Goal: Task Accomplishment & Management: Manage account settings

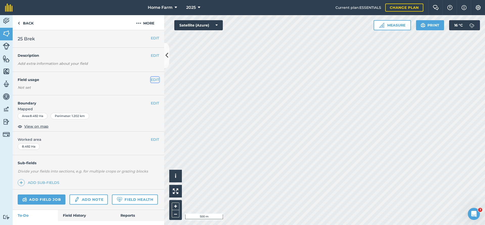
click at [152, 79] on button "EDIT" at bounding box center [155, 80] width 8 height 6
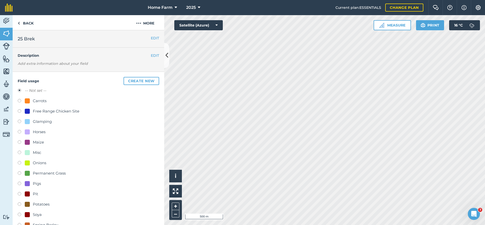
click at [19, 204] on label at bounding box center [21, 205] width 7 height 5
radio input "true"
radio input "false"
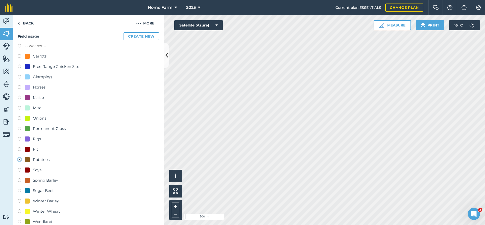
scroll to position [207, 0]
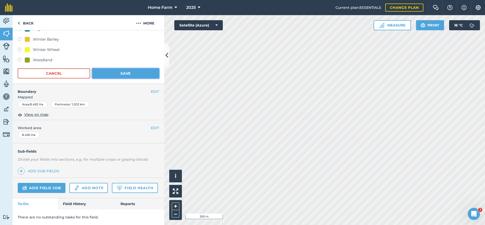
click at [124, 74] on button "Save" at bounding box center [125, 73] width 67 height 10
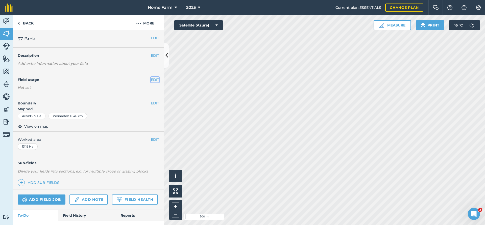
click at [156, 80] on button "EDIT" at bounding box center [155, 80] width 8 height 6
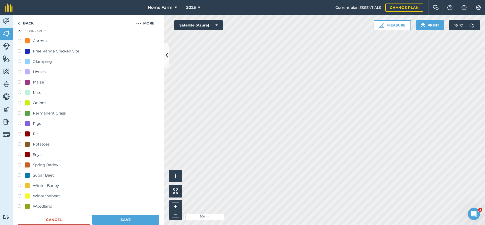
scroll to position [109, 0]
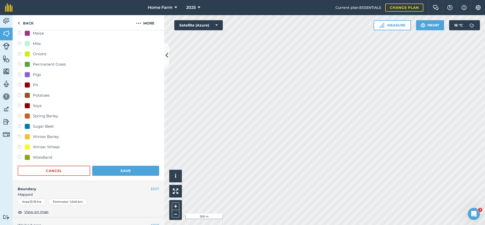
click at [44, 146] on div "Winter Wheat" at bounding box center [46, 147] width 27 height 6
radio input "true"
radio input "false"
click at [118, 174] on button "Save" at bounding box center [125, 171] width 67 height 10
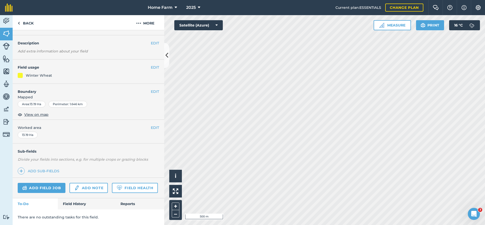
scroll to position [0, 0]
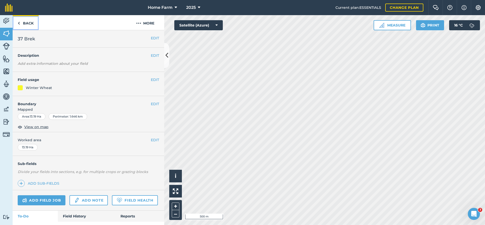
click at [26, 23] on link "Back" at bounding box center [26, 22] width 26 height 15
click at [32, 23] on link "Back" at bounding box center [26, 22] width 26 height 15
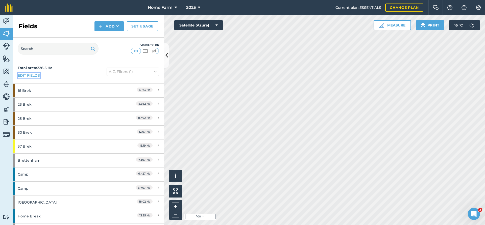
click at [37, 75] on link "Edit fields" at bounding box center [29, 76] width 22 height 6
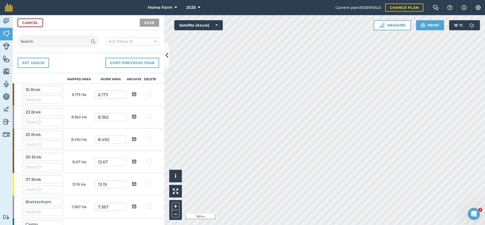
click at [39, 25] on link "Cancel" at bounding box center [30, 23] width 25 height 8
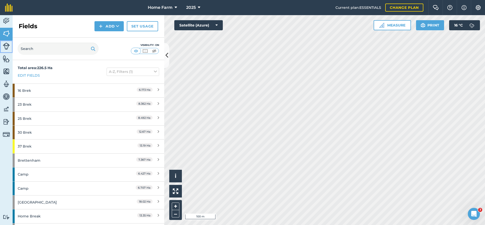
click at [6, 46] on img at bounding box center [6, 46] width 7 height 7
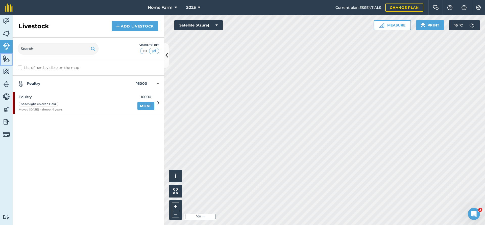
click at [6, 59] on img at bounding box center [6, 59] width 7 height 8
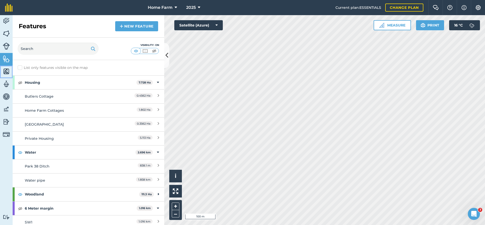
click at [5, 68] on img at bounding box center [6, 72] width 7 height 8
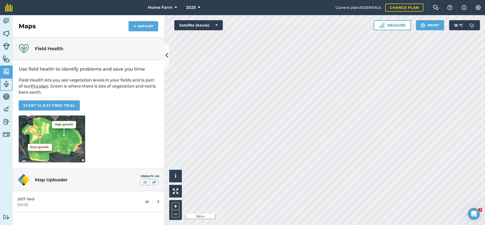
click at [6, 85] on img at bounding box center [6, 84] width 7 height 8
select select "MEMBER"
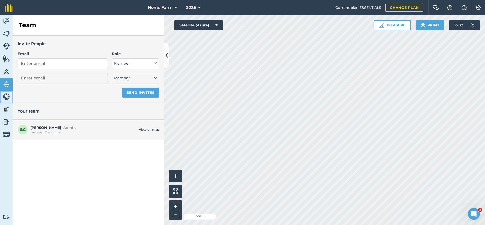
click at [6, 94] on img at bounding box center [6, 97] width 7 height 8
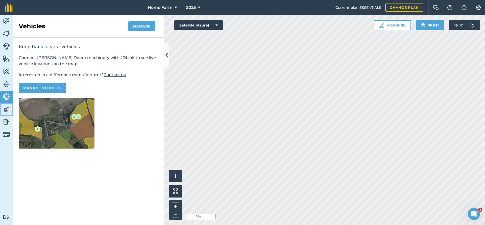
click at [6, 105] on link "Data" at bounding box center [6, 110] width 13 height 13
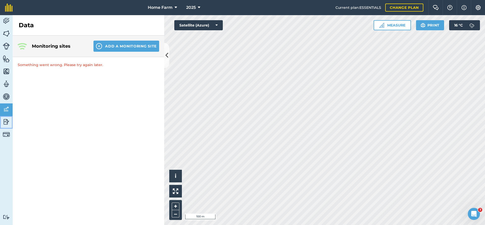
click at [5, 122] on img at bounding box center [6, 122] width 7 height 8
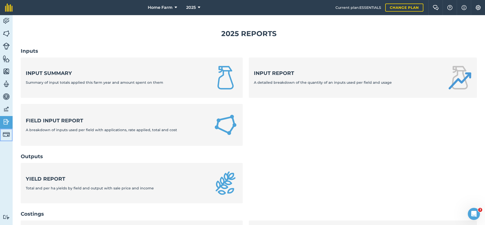
click at [5, 134] on img at bounding box center [6, 134] width 7 height 7
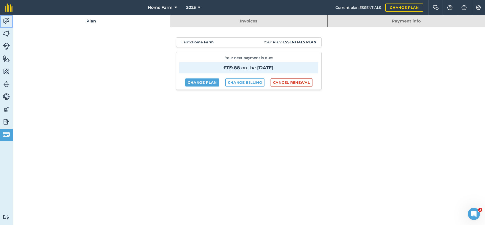
click at [8, 19] on img at bounding box center [6, 21] width 7 height 8
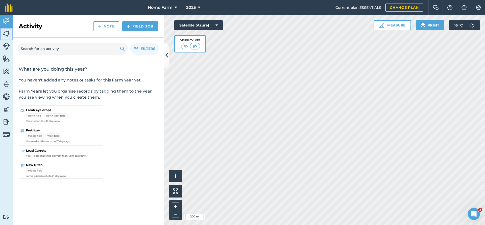
click at [7, 34] on img at bounding box center [6, 34] width 7 height 8
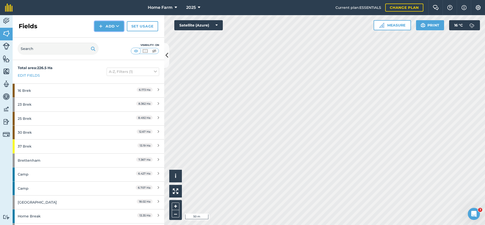
click at [119, 22] on button "Add" at bounding box center [108, 26] width 29 height 10
click at [114, 39] on link "Draw" at bounding box center [109, 37] width 28 height 11
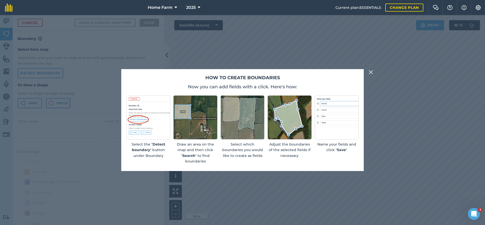
click at [372, 72] on img at bounding box center [370, 72] width 5 height 6
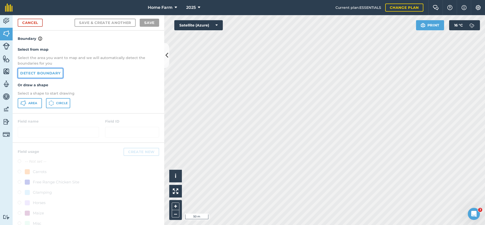
click at [57, 71] on link "Detect boundary" at bounding box center [40, 73] width 45 height 10
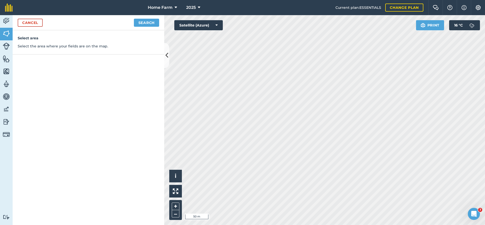
click at [142, 18] on div "Cancel Search" at bounding box center [89, 22] width 152 height 15
click at [143, 20] on button "Search" at bounding box center [146, 23] width 25 height 8
click at [64, 60] on p "1 field selected, 4 total" at bounding box center [88, 63] width 141 height 6
click at [49, 62] on p "1 field selected, 4 total" at bounding box center [88, 63] width 141 height 6
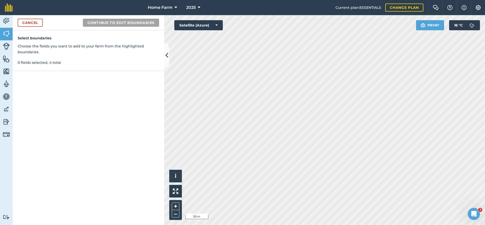
click at [98, 63] on p "0 fields selected, 4 total" at bounding box center [88, 63] width 141 height 6
click at [122, 24] on button "Continue to edit boundaries" at bounding box center [121, 23] width 76 height 8
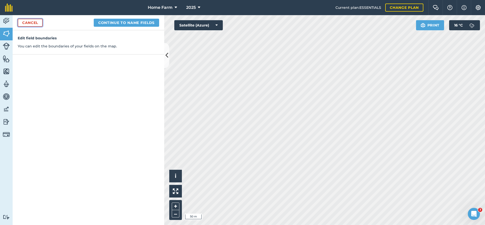
click at [38, 20] on link "Cancel" at bounding box center [30, 23] width 25 height 8
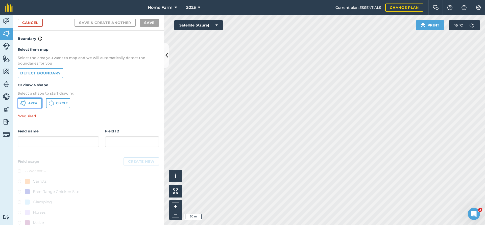
click at [32, 105] on span "Area" at bounding box center [32, 103] width 9 height 4
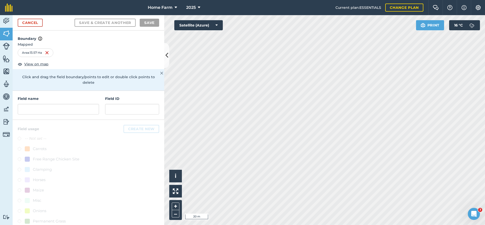
click at [64, 98] on div "Field name" at bounding box center [58, 105] width 81 height 19
click at [68, 104] on input "text" at bounding box center [58, 109] width 81 height 11
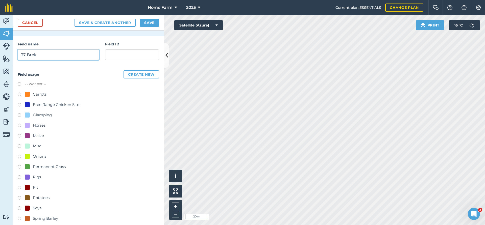
scroll to position [82, 0]
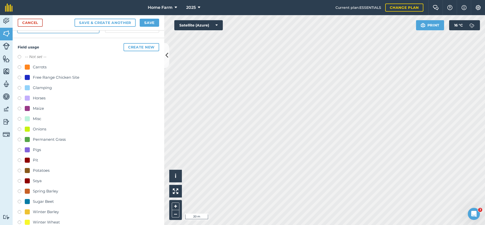
type input "37 Brek"
click at [52, 219] on div "Winter Wheat" at bounding box center [46, 222] width 27 height 6
radio input "true"
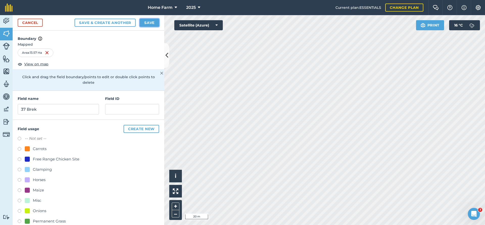
click at [150, 21] on button "Save" at bounding box center [149, 23] width 19 height 8
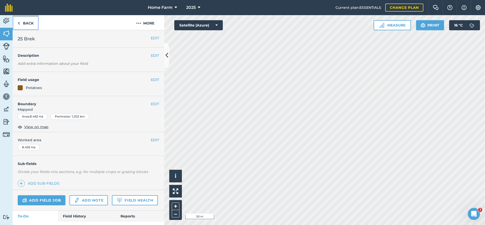
click at [18, 22] on img at bounding box center [19, 23] width 2 height 6
click at [23, 21] on link "Back" at bounding box center [26, 22] width 26 height 15
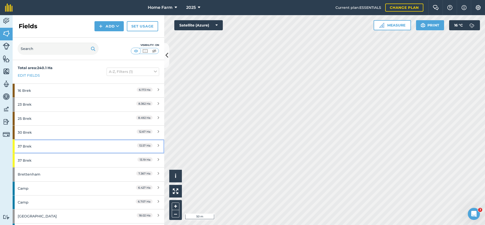
click at [41, 144] on div "37 Brek" at bounding box center [67, 147] width 98 height 14
click at [49, 145] on div "37 Brek" at bounding box center [67, 147] width 98 height 14
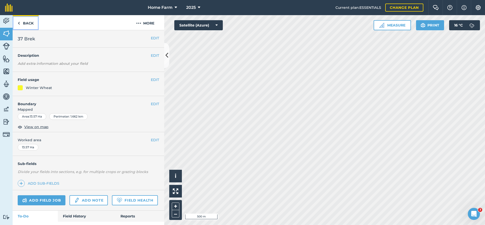
click at [21, 22] on link "Back" at bounding box center [26, 22] width 26 height 15
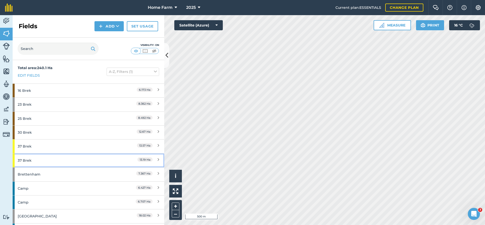
click at [59, 163] on div "37 Brek" at bounding box center [67, 161] width 98 height 14
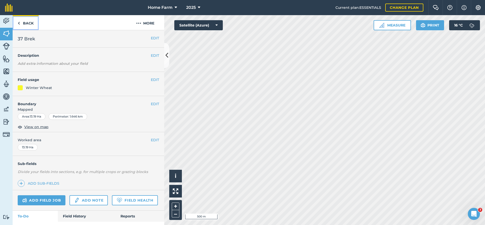
click at [22, 21] on link "Back" at bounding box center [26, 22] width 26 height 15
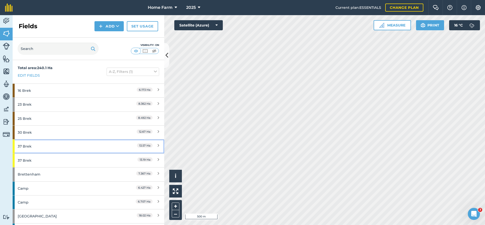
click at [44, 147] on div "37 Brek" at bounding box center [67, 147] width 98 height 14
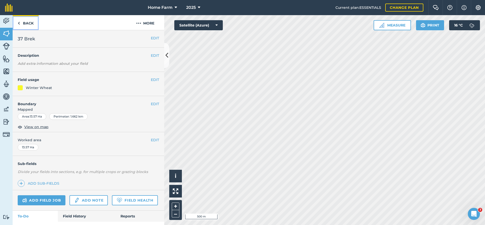
click at [34, 25] on link "Back" at bounding box center [26, 22] width 26 height 15
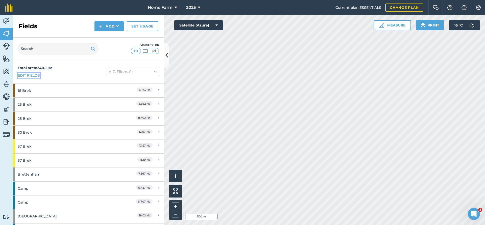
click at [33, 74] on link "Edit fields" at bounding box center [29, 76] width 22 height 6
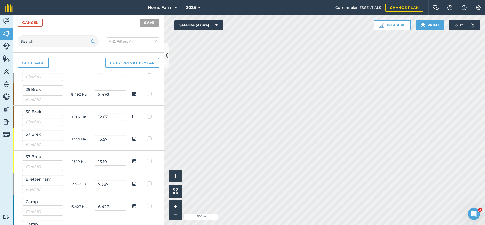
scroll to position [55, 0]
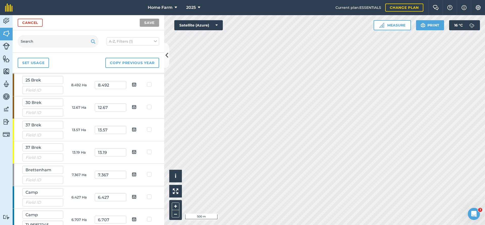
click at [134, 154] on img at bounding box center [134, 152] width 5 height 6
click at [136, 152] on input "checkbox" at bounding box center [137, 150] width 3 height 3
checkbox input "true"
click at [150, 23] on button "Save" at bounding box center [149, 23] width 19 height 8
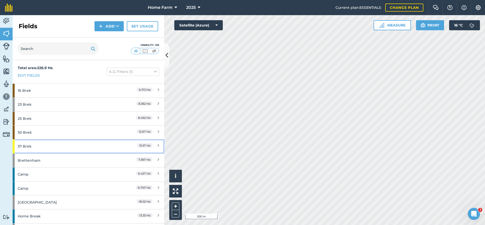
click at [68, 147] on div "37 Brek" at bounding box center [67, 147] width 98 height 14
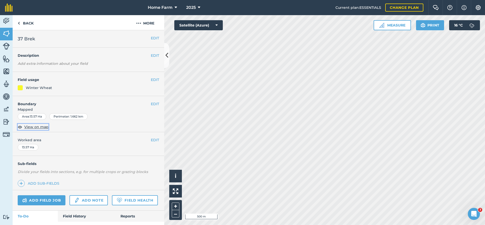
click at [44, 128] on span "View on map" at bounding box center [36, 127] width 24 height 6
click at [153, 104] on button "EDIT" at bounding box center [155, 104] width 8 height 6
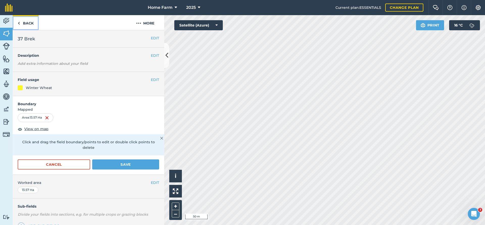
click at [26, 23] on link "Back" at bounding box center [26, 22] width 26 height 15
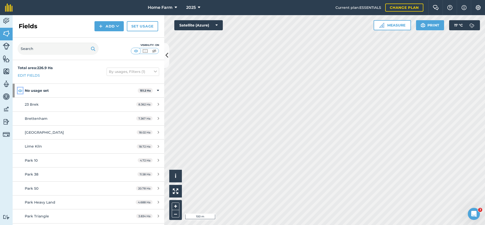
click at [20, 89] on img at bounding box center [20, 91] width 5 height 6
click at [9, 35] on img at bounding box center [6, 34] width 7 height 8
click at [6, 32] on img at bounding box center [6, 34] width 7 height 8
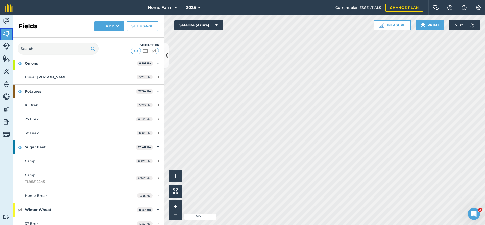
scroll to position [285, 0]
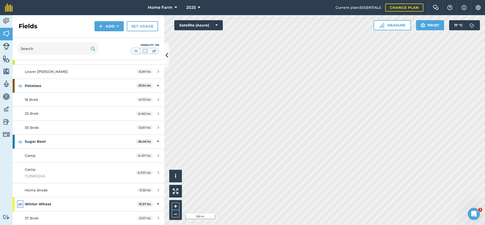
click at [20, 204] on img at bounding box center [20, 204] width 5 height 6
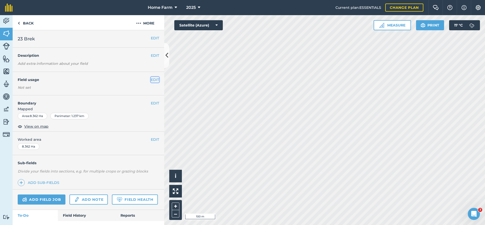
click at [155, 80] on button "EDIT" at bounding box center [155, 80] width 8 height 6
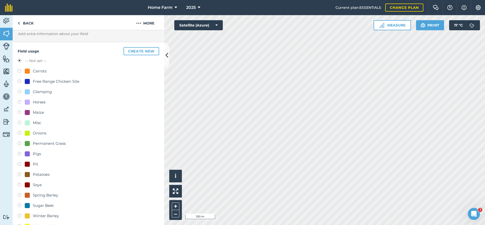
scroll to position [191, 0]
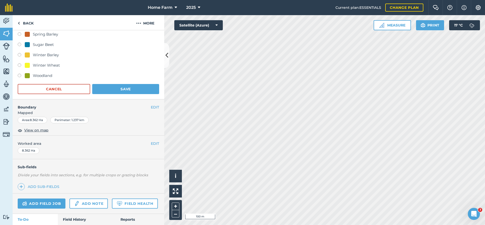
click at [46, 65] on div "Winter Wheat" at bounding box center [46, 65] width 27 height 6
radio input "true"
radio input "false"
click at [119, 87] on button "Save" at bounding box center [125, 89] width 67 height 10
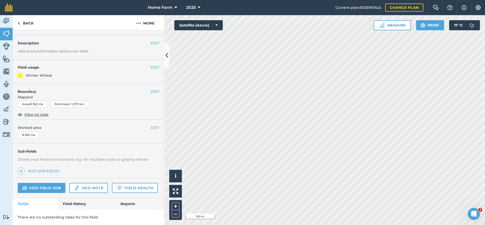
scroll to position [12, 0]
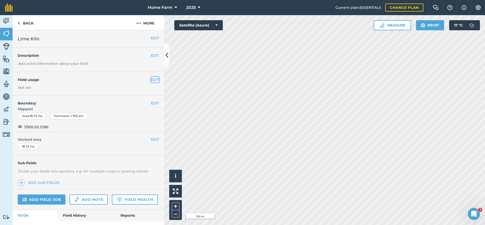
click at [152, 79] on button "EDIT" at bounding box center [155, 80] width 8 height 6
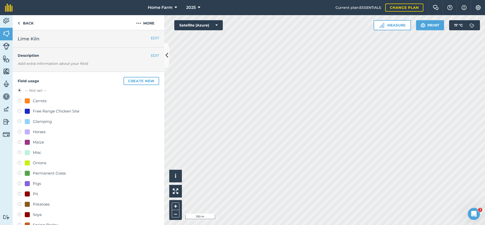
click at [40, 202] on div "Potatoes" at bounding box center [41, 205] width 17 height 6
radio input "true"
radio input "false"
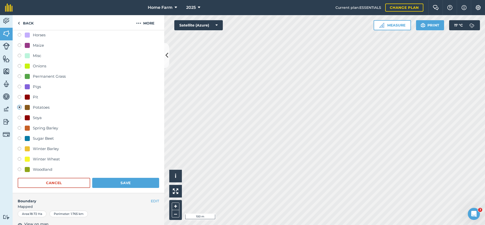
scroll to position [207, 0]
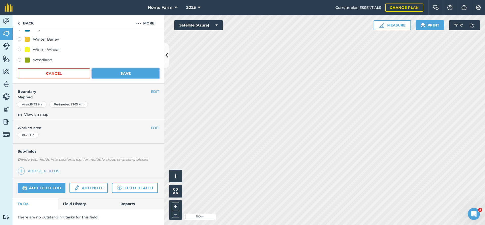
click at [127, 73] on button "Save" at bounding box center [125, 73] width 67 height 10
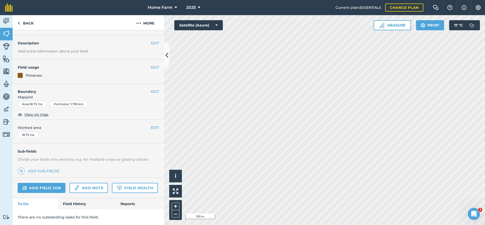
scroll to position [12, 0]
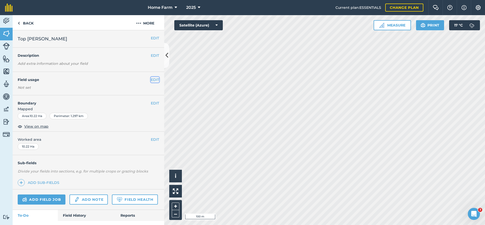
click at [152, 80] on button "EDIT" at bounding box center [155, 80] width 8 height 6
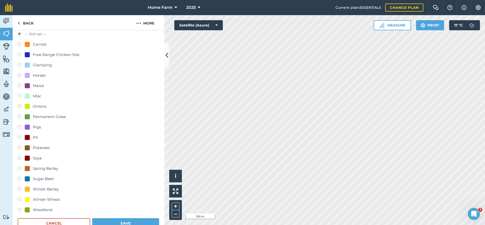
scroll to position [136, 0]
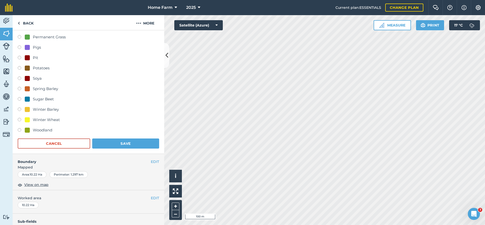
click at [58, 120] on div "Winter Wheat" at bounding box center [46, 120] width 27 height 6
radio input "true"
radio input "false"
click at [125, 143] on button "Save" at bounding box center [125, 144] width 67 height 10
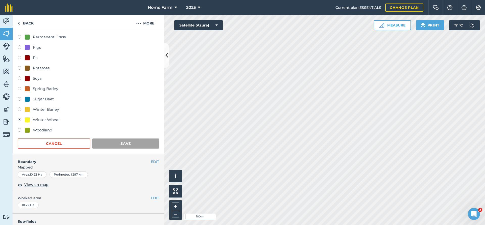
scroll to position [12, 0]
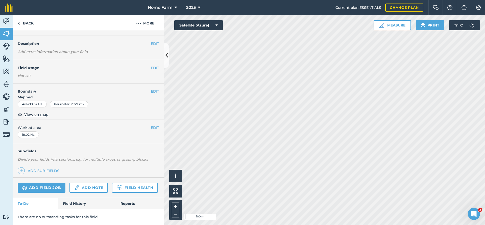
scroll to position [12, 0]
click at [154, 69] on button "EDIT" at bounding box center [155, 68] width 8 height 6
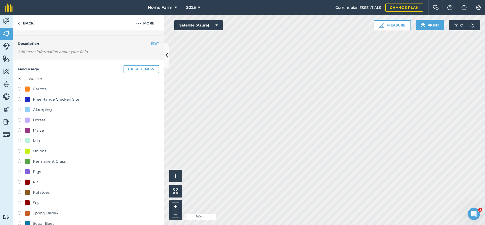
click at [44, 89] on div "Carrots" at bounding box center [40, 89] width 14 height 6
radio input "true"
radio input "false"
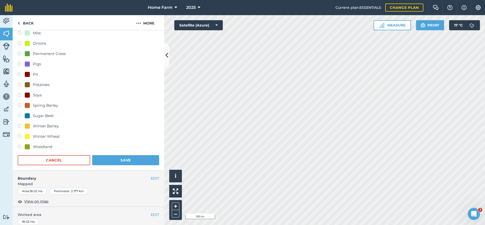
scroll to position [176, 0]
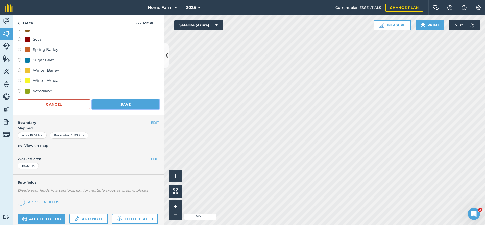
click at [133, 107] on button "Save" at bounding box center [125, 105] width 67 height 10
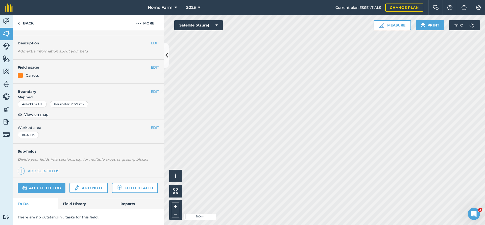
scroll to position [12, 0]
click at [153, 67] on button "EDIT" at bounding box center [155, 68] width 8 height 6
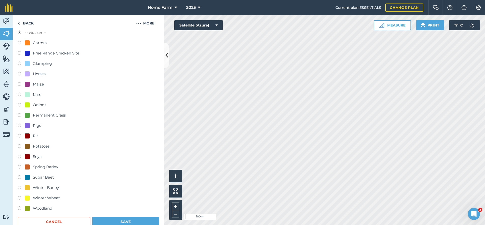
scroll to position [66, 0]
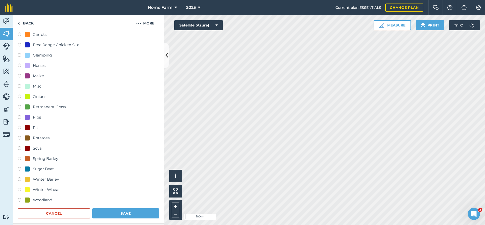
click at [50, 138] on div "Potatoes" at bounding box center [41, 138] width 17 height 6
radio input "true"
radio input "false"
click at [106, 212] on button "Save" at bounding box center [125, 214] width 67 height 10
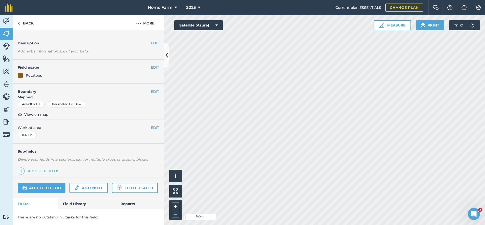
scroll to position [12, 0]
click at [382, 21] on div "Hello i © 2025 TomTom, Microsoft 100 m + – Satellite (Azure) Measure Print 17 °…" at bounding box center [324, 120] width 321 height 210
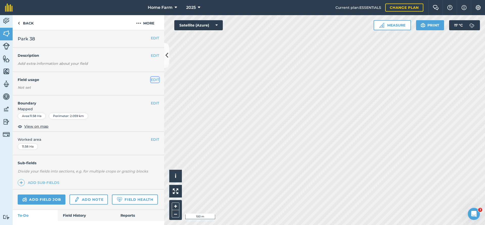
click at [153, 80] on button "EDIT" at bounding box center [155, 80] width 8 height 6
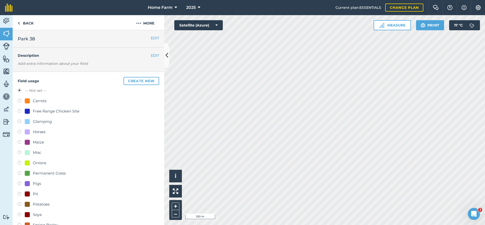
click at [39, 163] on div "Onions" at bounding box center [39, 163] width 13 height 6
radio input "true"
radio input "false"
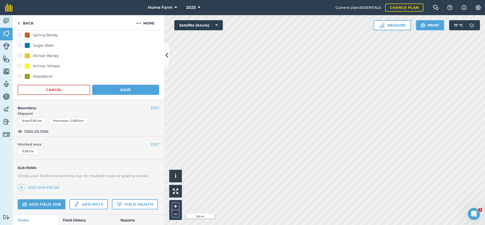
scroll to position [191, 0]
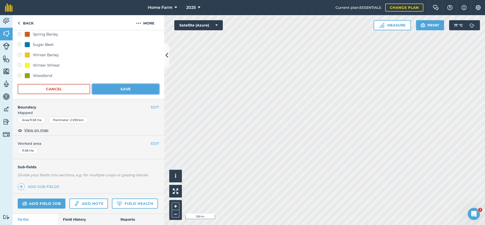
click at [125, 89] on button "Save" at bounding box center [125, 89] width 67 height 10
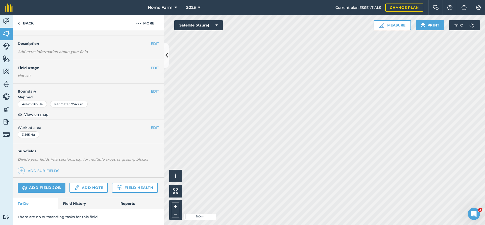
scroll to position [12, 0]
click at [153, 67] on button "EDIT" at bounding box center [155, 68] width 8 height 6
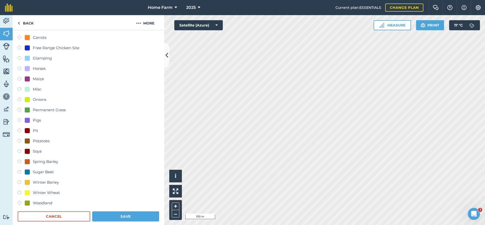
scroll to position [66, 0]
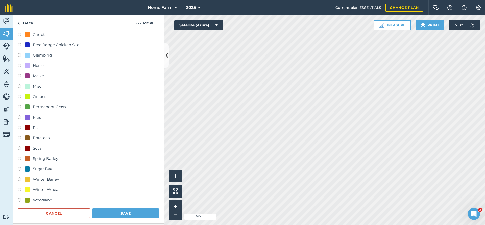
click at [55, 189] on div "Winter Wheat" at bounding box center [46, 190] width 27 height 6
radio input "true"
radio input "false"
click at [125, 213] on button "Save" at bounding box center [125, 214] width 67 height 10
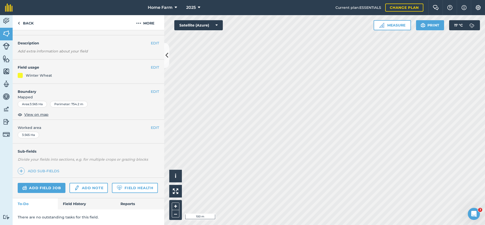
scroll to position [12, 0]
click at [159, 70] on div "EDIT Field usage Not set" at bounding box center [89, 71] width 152 height 23
click at [157, 69] on button "EDIT" at bounding box center [155, 68] width 8 height 6
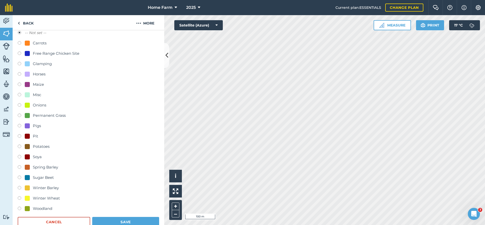
scroll to position [66, 0]
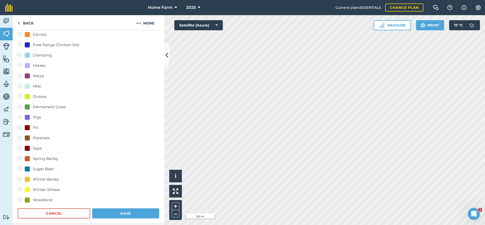
click at [49, 170] on div "Sugar Beet" at bounding box center [43, 169] width 21 height 6
radio input "true"
radio input "false"
click at [114, 211] on button "Save" at bounding box center [125, 214] width 67 height 10
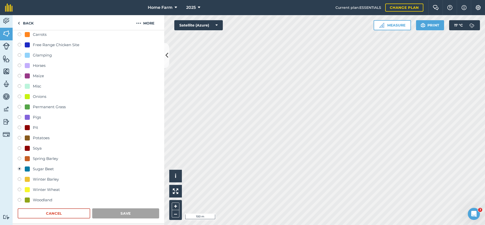
scroll to position [12, 0]
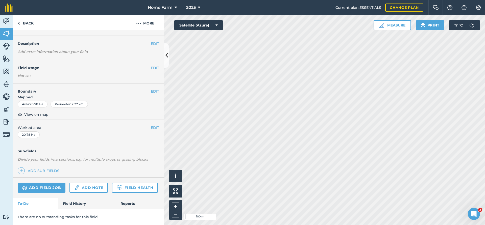
scroll to position [12, 0]
click at [154, 68] on button "EDIT" at bounding box center [155, 68] width 8 height 6
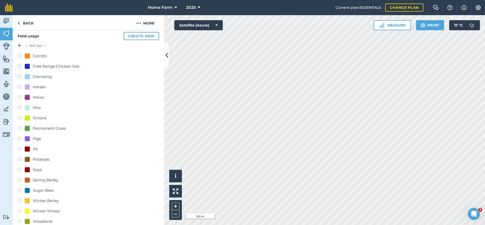
scroll to position [66, 0]
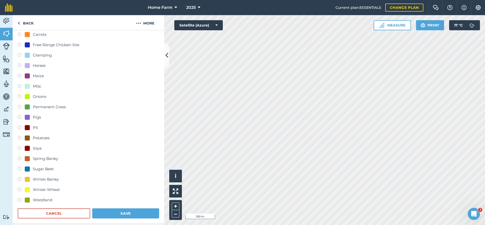
click at [46, 168] on div "Sugar Beet" at bounding box center [43, 169] width 21 height 6
radio input "true"
radio input "false"
click at [106, 211] on button "Save" at bounding box center [125, 214] width 67 height 10
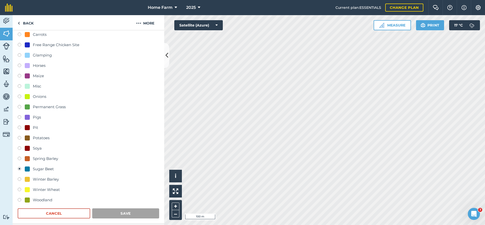
scroll to position [12, 0]
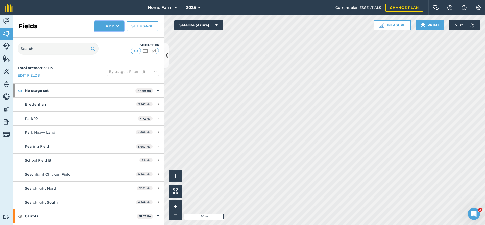
click at [109, 26] on button "Add" at bounding box center [108, 26] width 29 height 10
click at [110, 36] on link "Draw" at bounding box center [109, 37] width 28 height 11
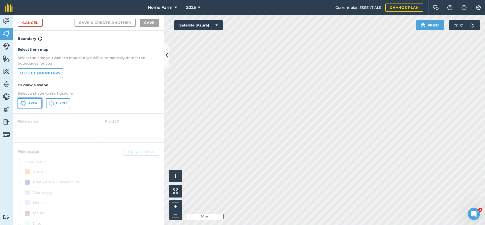
click at [27, 106] on button "Area" at bounding box center [30, 103] width 24 height 10
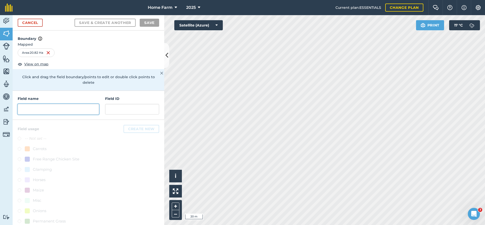
click at [70, 108] on input "text" at bounding box center [58, 109] width 81 height 11
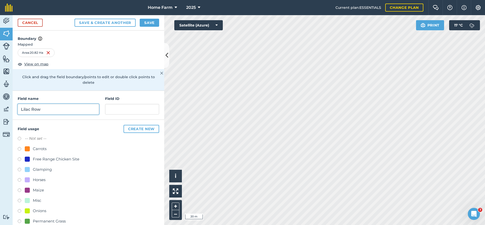
type input "Lilac Row"
click at [48, 208] on div "Onions" at bounding box center [88, 211] width 141 height 7
click at [44, 208] on div "Onions" at bounding box center [39, 211] width 13 height 6
radio input "true"
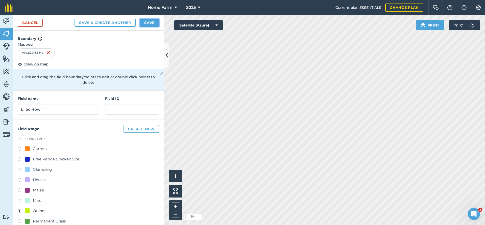
click at [152, 23] on button "Save" at bounding box center [149, 23] width 19 height 8
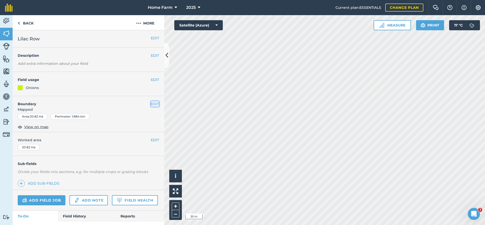
click at [157, 104] on button "EDIT" at bounding box center [155, 104] width 8 height 6
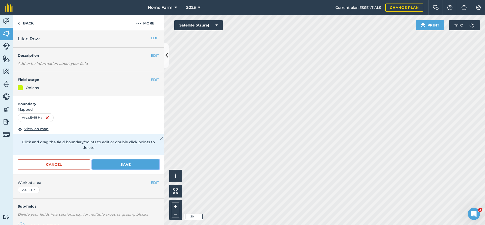
click at [130, 160] on button "Save" at bounding box center [125, 165] width 67 height 10
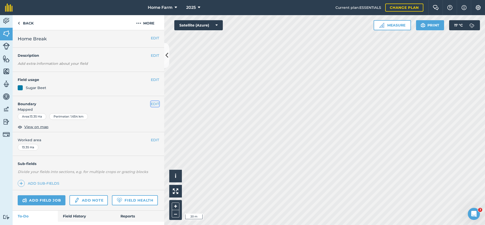
click at [154, 102] on button "EDIT" at bounding box center [155, 104] width 8 height 6
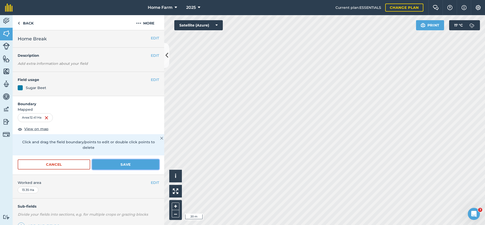
click at [130, 160] on button "Save" at bounding box center [125, 165] width 67 height 10
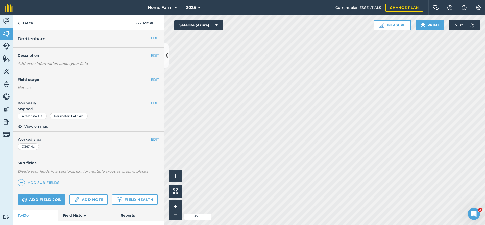
click at [150, 80] on h4 "Field usage" at bounding box center [84, 80] width 133 height 6
click at [153, 80] on button "EDIT" at bounding box center [155, 80] width 8 height 6
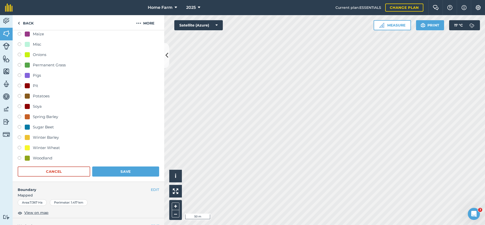
scroll to position [109, 0]
click at [48, 125] on div "Sugar Beet" at bounding box center [43, 127] width 21 height 6
radio input "true"
radio input "false"
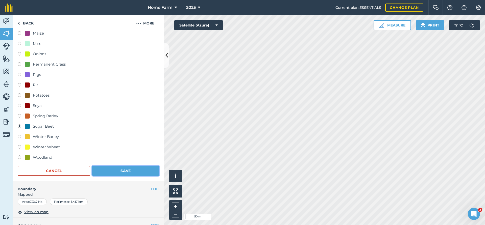
click at [113, 172] on button "Save" at bounding box center [125, 171] width 67 height 10
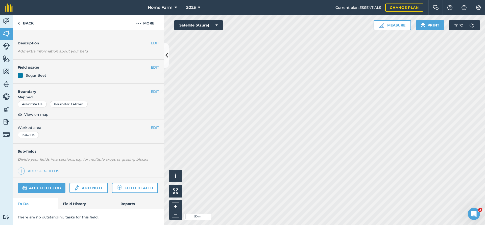
scroll to position [12, 0]
click at [29, 24] on link "Back" at bounding box center [26, 22] width 26 height 15
click at [28, 22] on link "Back" at bounding box center [26, 22] width 26 height 15
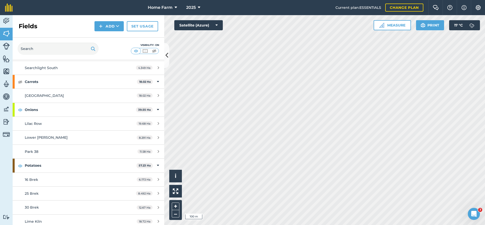
scroll to position [109, 0]
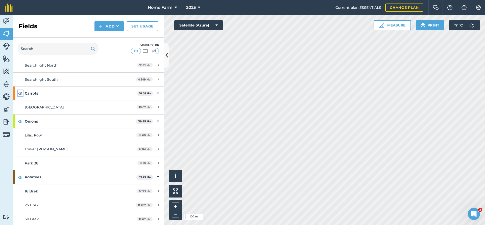
click at [21, 95] on img at bounding box center [20, 93] width 5 height 6
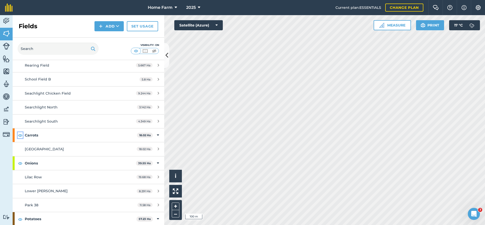
scroll to position [0, 0]
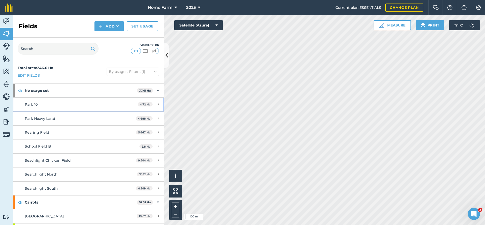
click at [86, 104] on div "Park 10" at bounding box center [72, 105] width 95 height 6
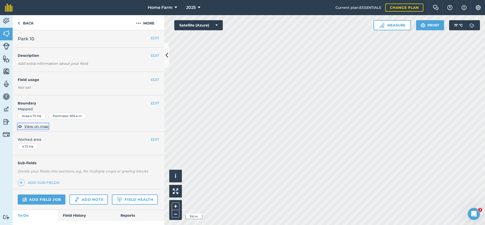
click at [45, 127] on span "View on map" at bounding box center [36, 127] width 24 height 6
click at [103, 61] on div "EDIT Description Add extra information about your field" at bounding box center [89, 60] width 152 height 24
click at [155, 81] on button "EDIT" at bounding box center [155, 80] width 8 height 6
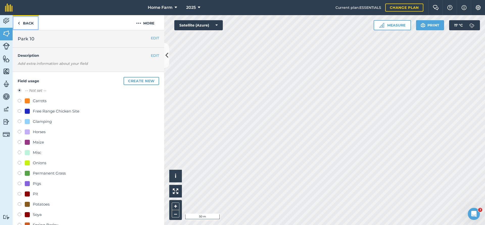
click at [31, 22] on link "Back" at bounding box center [26, 22] width 26 height 15
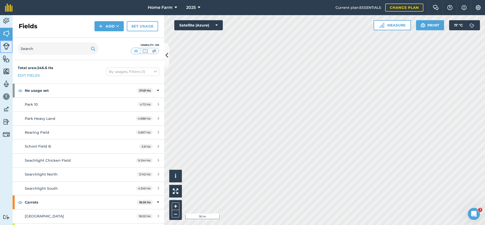
click at [6, 45] on img at bounding box center [6, 46] width 7 height 7
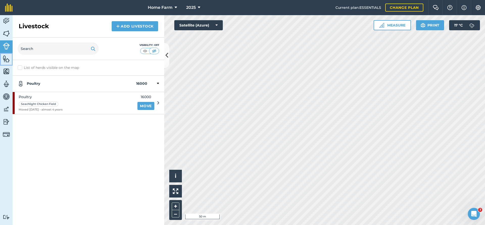
click at [9, 59] on img at bounding box center [6, 59] width 7 height 8
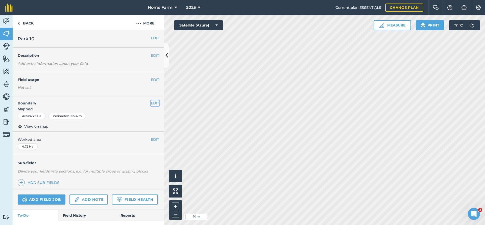
click at [153, 103] on button "EDIT" at bounding box center [155, 104] width 8 height 6
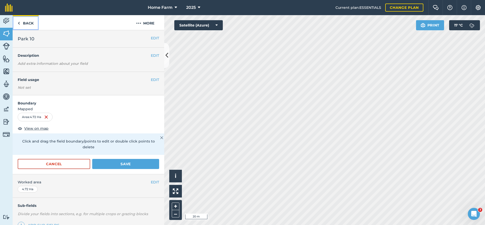
click at [33, 22] on link "Back" at bounding box center [26, 22] width 26 height 15
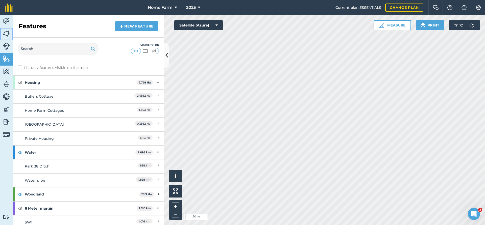
click at [6, 32] on img at bounding box center [6, 34] width 7 height 8
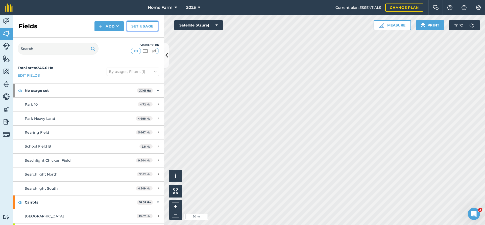
click at [146, 27] on link "Set usage" at bounding box center [142, 26] width 31 height 10
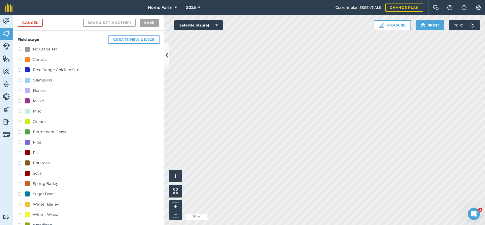
click at [130, 42] on button "Create new usage" at bounding box center [134, 40] width 51 height 8
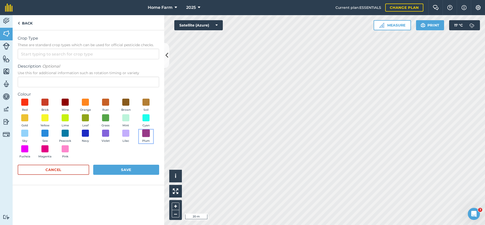
click at [145, 131] on span at bounding box center [146, 134] width 8 height 8
click at [68, 52] on input "Crop Type These are standard crop types which can be used for official pesticid…" at bounding box center [88, 54] width 141 height 11
click at [82, 62] on li "Other" at bounding box center [88, 66] width 141 height 12
click at [47, 51] on input "Other" at bounding box center [88, 54] width 141 height 11
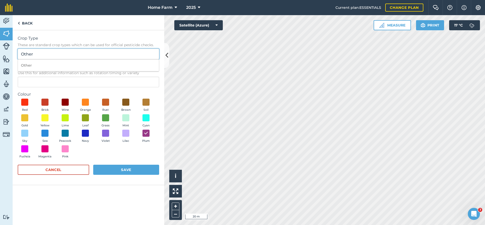
click at [47, 51] on input "Other" at bounding box center [88, 54] width 141 height 11
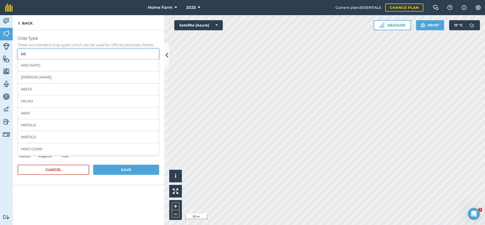
type input "M"
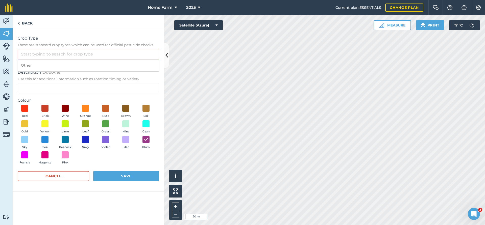
click at [56, 76] on label "Description Optional Use this for additional information such as rotation timin…" at bounding box center [88, 75] width 141 height 12
click at [56, 83] on input "Description Optional Use this for additional information such as rotation timin…" at bounding box center [88, 88] width 141 height 11
click at [25, 21] on link "Back" at bounding box center [25, 22] width 25 height 15
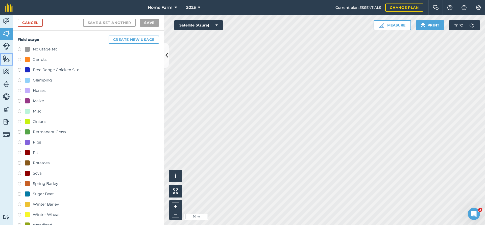
click at [6, 58] on img at bounding box center [6, 59] width 7 height 8
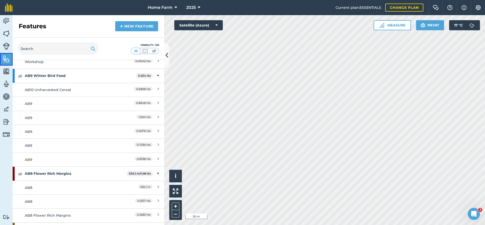
scroll to position [1173, 0]
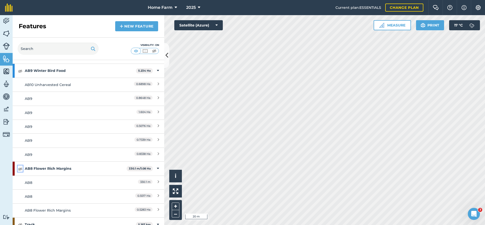
click at [19, 168] on img at bounding box center [20, 169] width 5 height 6
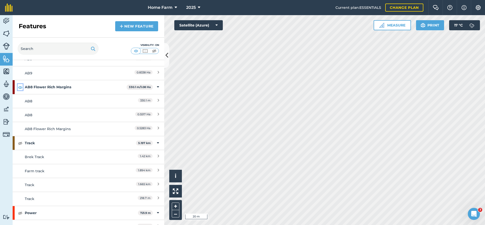
scroll to position [1255, 0]
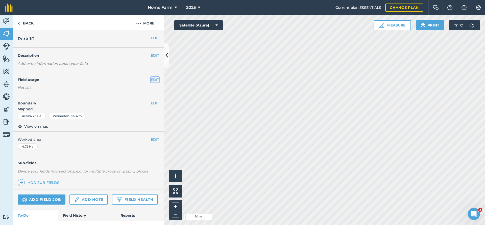
click at [153, 78] on button "EDIT" at bounding box center [155, 80] width 8 height 6
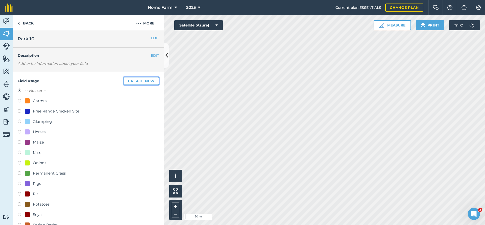
click at [134, 79] on button "Create new" at bounding box center [142, 81] width 36 height 8
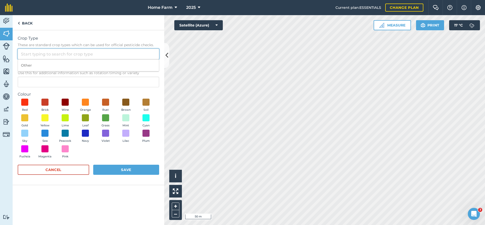
click at [68, 51] on input "Crop Type These are standard crop types which can be used for official pesticid…" at bounding box center [88, 54] width 141 height 11
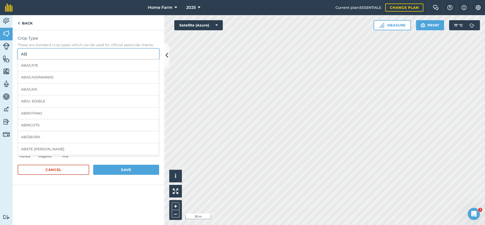
type input "A"
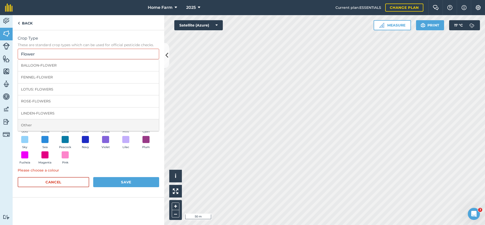
click at [48, 123] on li "Other" at bounding box center [88, 125] width 141 height 12
type input "Other"
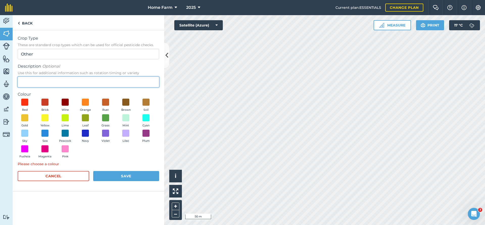
click at [46, 81] on input "Description Optional Use this for additional information such as rotation timin…" at bounding box center [88, 82] width 141 height 11
type input "AB8"
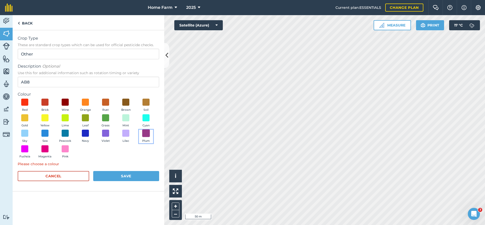
click at [149, 133] on span at bounding box center [146, 134] width 8 height 8
click at [139, 177] on button "Save" at bounding box center [126, 176] width 66 height 10
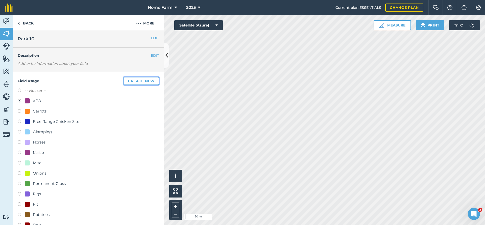
click at [141, 83] on button "Create new" at bounding box center [142, 81] width 36 height 8
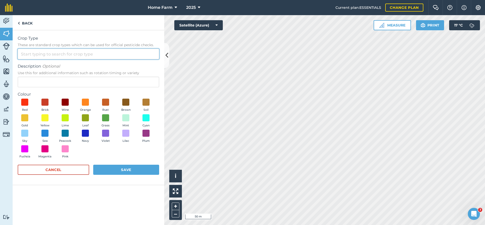
click at [51, 54] on input "Crop Type These are standard crop types which can be used for official pesticid…" at bounding box center [88, 54] width 141 height 11
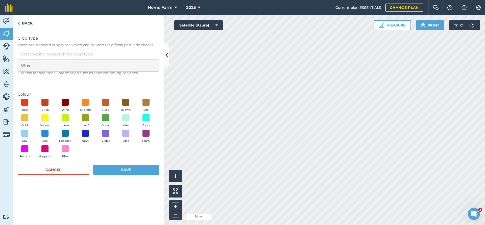
click at [49, 66] on li "Other" at bounding box center [88, 66] width 141 height 12
type input "Other"
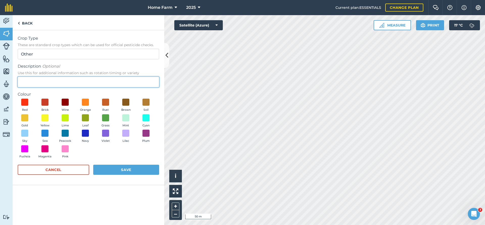
click at [50, 81] on input "Description Optional Use this for additional information such as rotation timin…" at bounding box center [88, 82] width 141 height 11
type input "AB9 - Winter bird food"
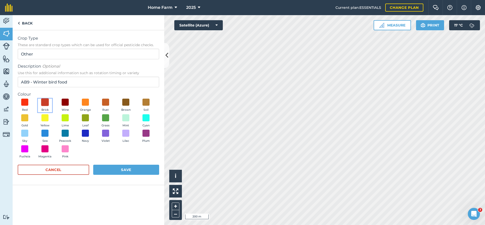
click at [45, 102] on span at bounding box center [45, 102] width 8 height 8
click at [116, 166] on button "Save" at bounding box center [126, 170] width 66 height 10
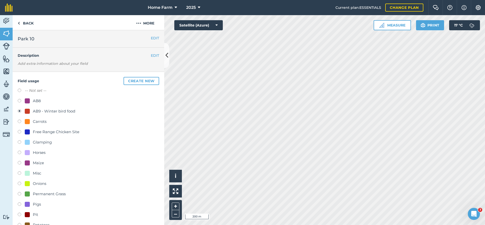
click at [40, 101] on div "AB8" at bounding box center [37, 101] width 8 height 6
radio input "true"
radio input "false"
click at [29, 23] on link "Back" at bounding box center [26, 22] width 26 height 15
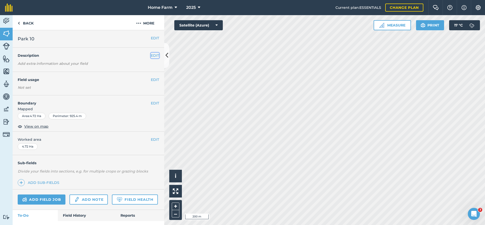
click at [154, 56] on button "EDIT" at bounding box center [155, 56] width 8 height 6
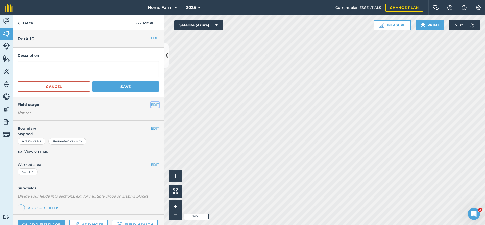
click at [153, 106] on button "EDIT" at bounding box center [155, 105] width 8 height 6
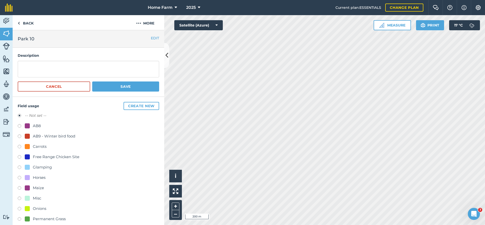
click at [38, 124] on div "AB8" at bounding box center [37, 126] width 8 height 6
radio input "true"
radio input "false"
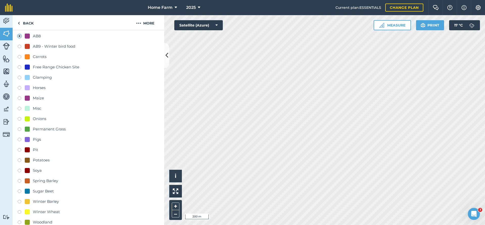
scroll to position [191, 0]
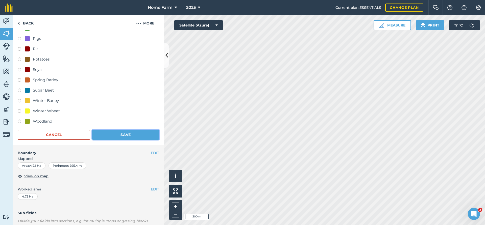
click at [132, 132] on button "Save" at bounding box center [125, 135] width 67 height 10
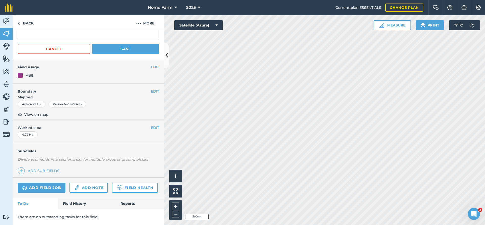
scroll to position [38, 0]
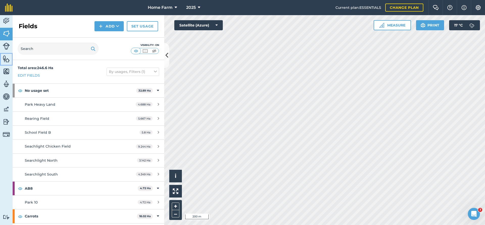
click at [6, 62] on img at bounding box center [6, 59] width 7 height 8
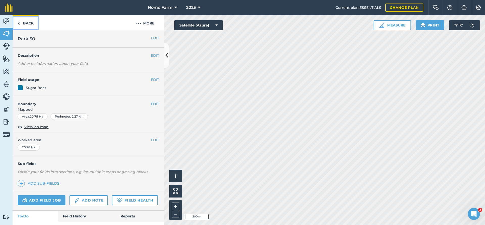
click at [23, 25] on link "Back" at bounding box center [26, 22] width 26 height 15
click at [30, 25] on link "Back" at bounding box center [26, 22] width 26 height 15
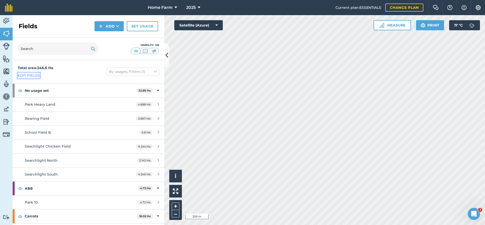
click at [33, 77] on link "Edit fields" at bounding box center [29, 76] width 22 height 6
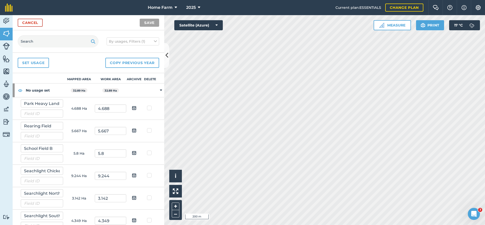
click at [133, 109] on img at bounding box center [134, 108] width 5 height 6
click at [136, 108] on input "checkbox" at bounding box center [137, 106] width 3 height 3
checkbox input "true"
click at [134, 132] on img at bounding box center [134, 131] width 5 height 6
click at [136, 131] on input "checkbox" at bounding box center [137, 128] width 3 height 3
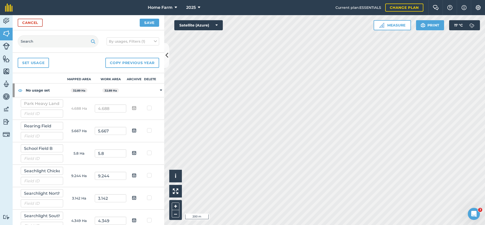
checkbox input "true"
click at [153, 20] on button "Save" at bounding box center [149, 23] width 19 height 8
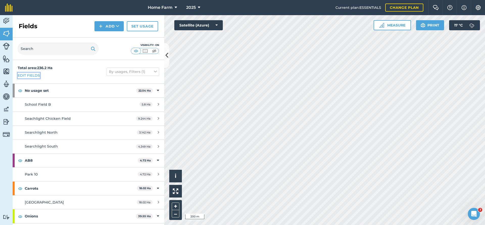
click at [27, 75] on link "Edit fields" at bounding box center [29, 76] width 22 height 6
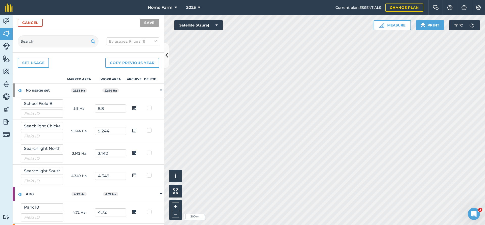
click at [131, 110] on td at bounding box center [134, 108] width 16 height 22
click at [133, 110] on img at bounding box center [134, 108] width 5 height 6
click at [136, 108] on input "checkbox" at bounding box center [137, 106] width 3 height 3
checkbox input "true"
click at [146, 22] on button "Save" at bounding box center [149, 23] width 19 height 8
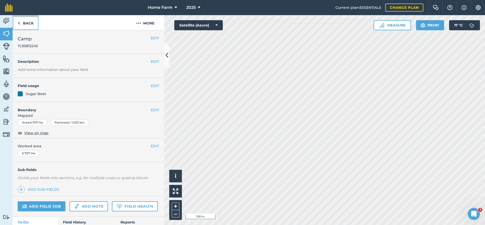
click at [32, 19] on link "Back" at bounding box center [26, 22] width 26 height 15
click at [26, 24] on link "Back" at bounding box center [26, 22] width 26 height 15
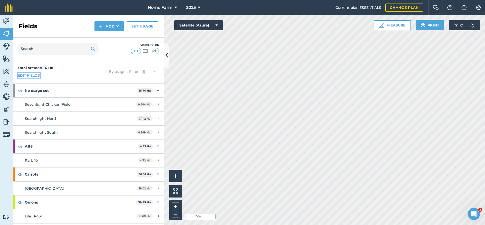
click at [34, 75] on link "Edit fields" at bounding box center [29, 76] width 22 height 6
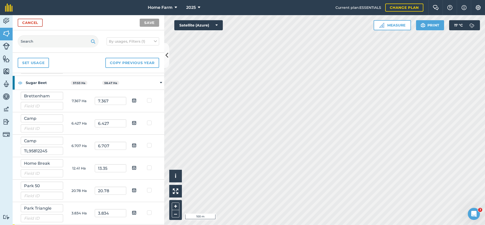
scroll to position [382, 0]
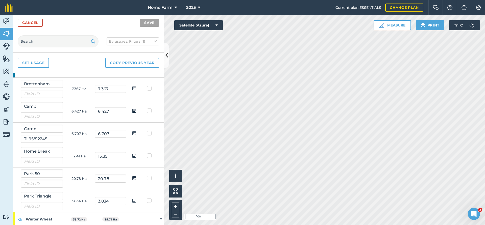
click at [136, 134] on img at bounding box center [134, 133] width 5 height 6
click at [136, 133] on input "checkbox" at bounding box center [137, 131] width 3 height 3
checkbox input "true"
click at [153, 24] on button "Save" at bounding box center [149, 23] width 19 height 8
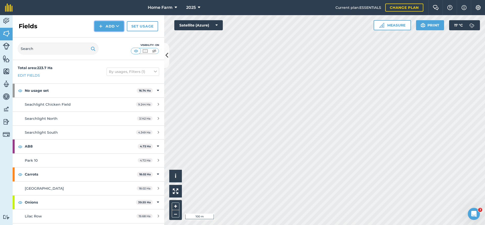
click at [112, 26] on button "Add" at bounding box center [108, 26] width 29 height 10
click at [112, 39] on link "Draw" at bounding box center [109, 37] width 28 height 11
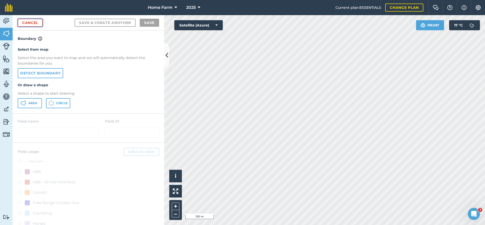
click at [31, 23] on link "Cancel" at bounding box center [30, 23] width 25 height 8
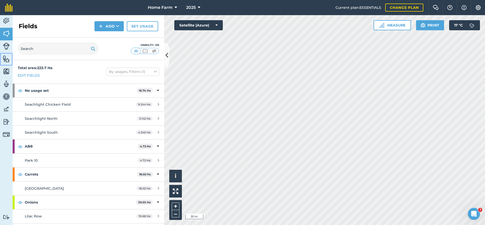
click at [1, 57] on link "Features" at bounding box center [6, 59] width 13 height 13
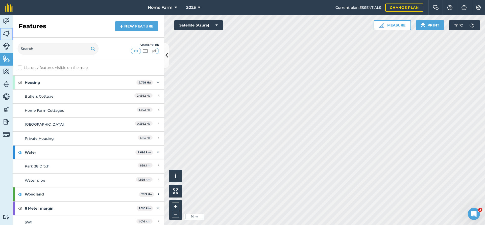
click at [5, 33] on img at bounding box center [6, 34] width 7 height 8
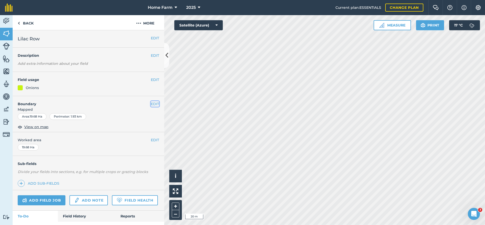
click at [154, 105] on button "EDIT" at bounding box center [155, 104] width 8 height 6
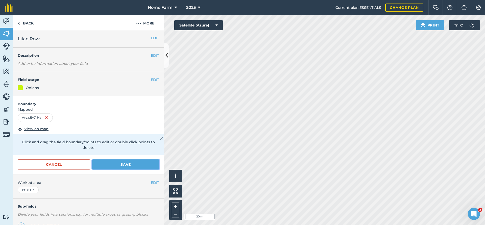
click at [145, 160] on button "Save" at bounding box center [125, 165] width 67 height 10
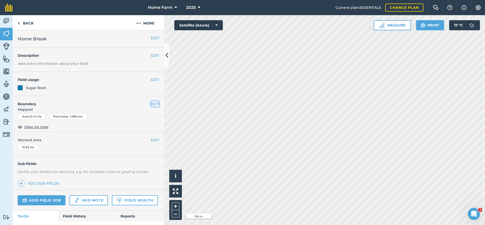
click at [152, 103] on button "EDIT" at bounding box center [155, 104] width 8 height 6
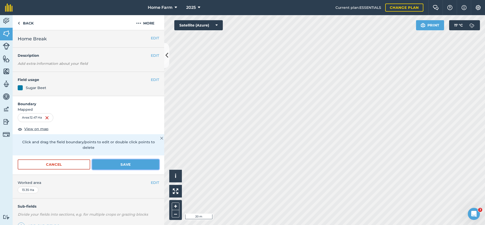
click at [128, 160] on button "Save" at bounding box center [125, 165] width 67 height 10
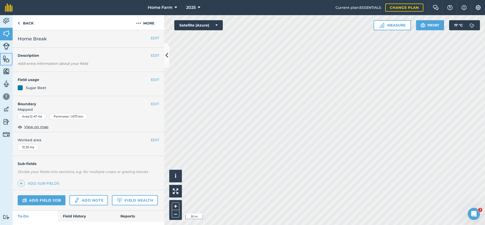
click at [5, 61] on img at bounding box center [6, 59] width 7 height 8
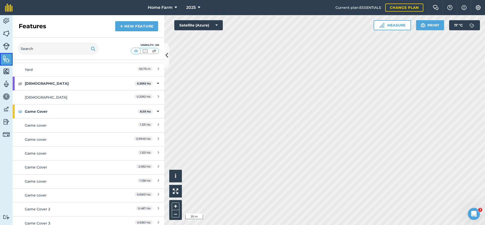
scroll to position [409, 0]
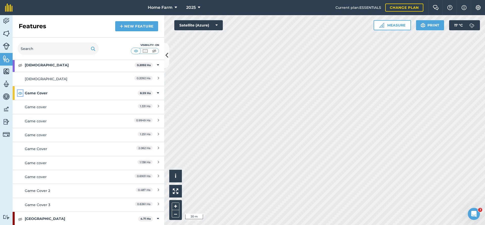
click at [18, 93] on img at bounding box center [20, 93] width 5 height 6
click at [5, 33] on img at bounding box center [6, 34] width 7 height 8
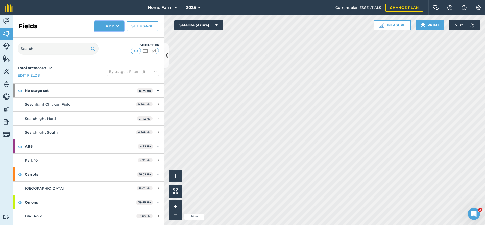
click at [111, 27] on button "Add" at bounding box center [108, 26] width 29 height 10
click at [115, 35] on link "Draw" at bounding box center [109, 37] width 28 height 11
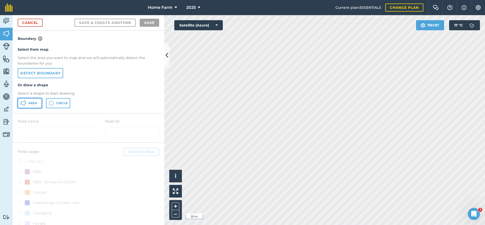
click at [27, 104] on button "Area" at bounding box center [30, 103] width 24 height 10
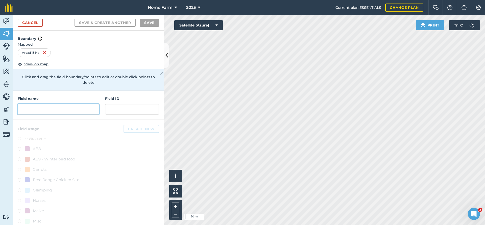
click at [64, 104] on input "text" at bounding box center [58, 109] width 81 height 11
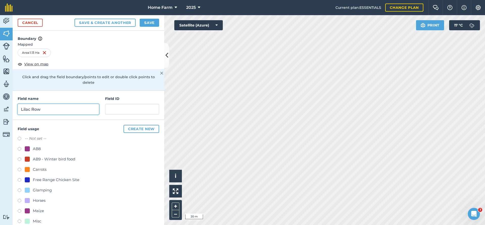
type input "Lilac Row"
click at [20, 147] on label at bounding box center [21, 149] width 7 height 5
radio input "true"
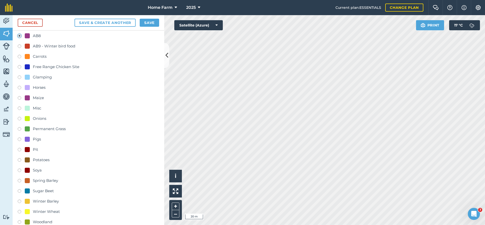
scroll to position [117, 0]
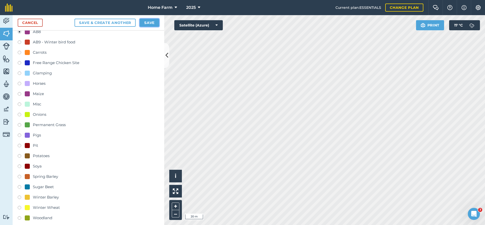
click at [146, 21] on button "Save" at bounding box center [149, 23] width 19 height 8
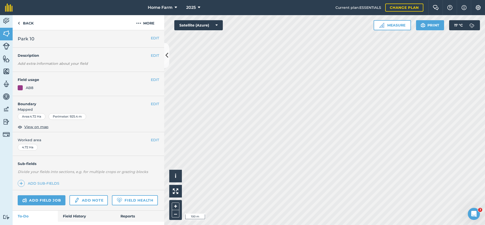
click at [41, 41] on h2 "Park 10" at bounding box center [84, 38] width 133 height 7
click at [155, 36] on button "EDIT" at bounding box center [155, 38] width 8 height 6
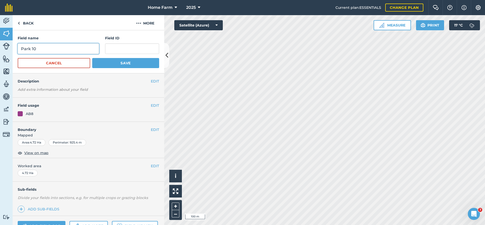
click at [55, 47] on input "Park 10" at bounding box center [58, 48] width 81 height 11
type input "Park 75"
click at [110, 65] on button "Save" at bounding box center [125, 63] width 67 height 10
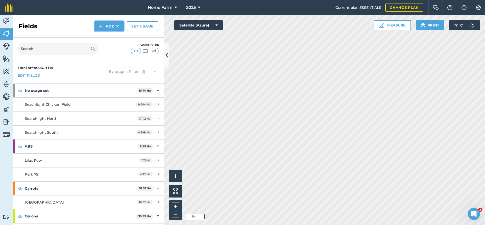
click at [111, 26] on button "Add" at bounding box center [108, 26] width 29 height 10
click at [111, 40] on link "Draw" at bounding box center [109, 37] width 28 height 11
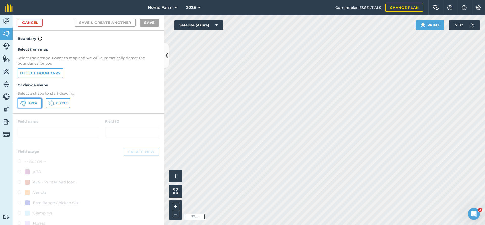
click at [34, 103] on span "Area" at bounding box center [32, 103] width 9 height 4
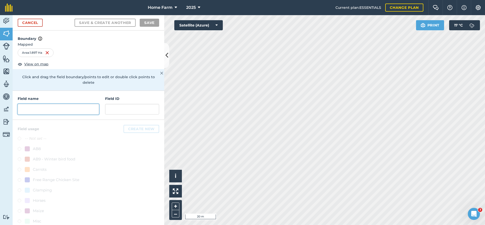
click at [62, 105] on input "text" at bounding box center [58, 109] width 81 height 11
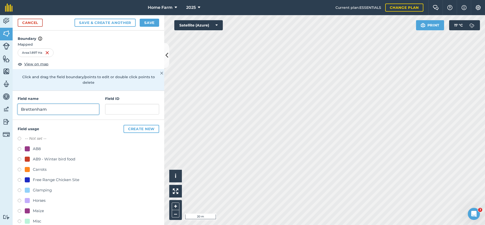
type input "Brettenham"
click at [69, 156] on div "AB9 - Winter bird food" at bounding box center [54, 159] width 42 height 6
radio input "true"
click at [146, 20] on button "Save" at bounding box center [149, 23] width 19 height 8
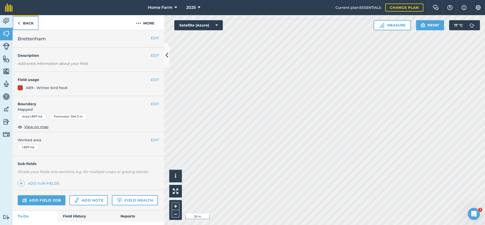
click at [26, 22] on link "Back" at bounding box center [26, 22] width 26 height 15
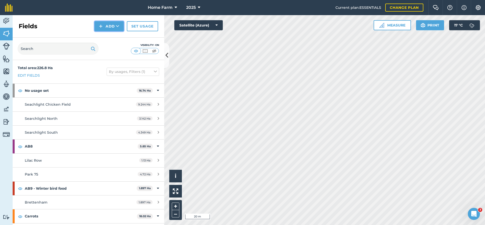
click at [106, 27] on button "Add" at bounding box center [108, 26] width 29 height 10
click at [113, 39] on link "Draw" at bounding box center [109, 37] width 28 height 11
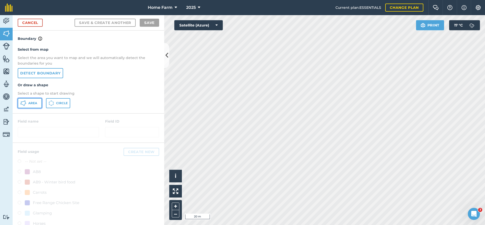
click at [34, 104] on span "Area" at bounding box center [32, 103] width 9 height 4
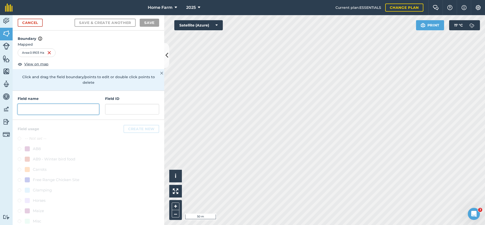
click at [81, 105] on input "text" at bounding box center [58, 109] width 81 height 11
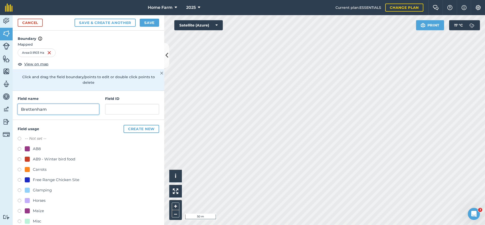
type input "Brettenham"
click at [63, 156] on div "AB9 - Winter bird food" at bounding box center [54, 159] width 42 height 6
radio input "true"
click at [147, 23] on button "Save" at bounding box center [149, 23] width 19 height 8
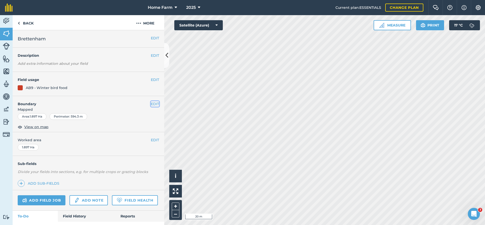
click at [156, 104] on button "EDIT" at bounding box center [155, 104] width 8 height 6
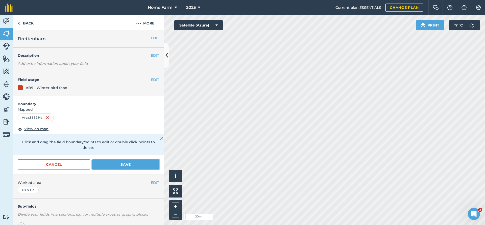
click at [124, 162] on button "Save" at bounding box center [125, 165] width 67 height 10
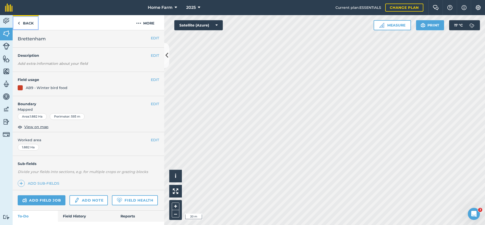
click at [26, 24] on link "Back" at bounding box center [26, 22] width 26 height 15
click at [24, 26] on link "Back" at bounding box center [26, 22] width 26 height 15
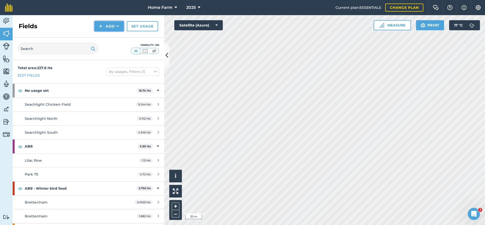
click at [106, 28] on button "Add" at bounding box center [108, 26] width 29 height 10
click at [108, 37] on link "Draw" at bounding box center [109, 37] width 28 height 11
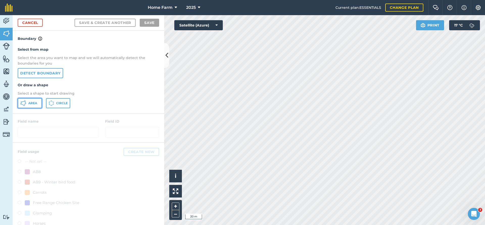
click at [26, 102] on icon at bounding box center [23, 103] width 6 height 6
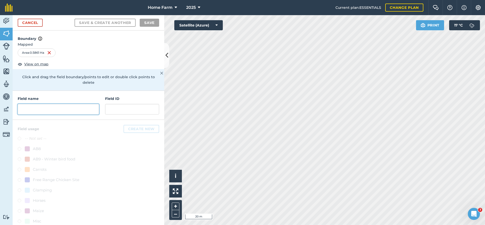
click at [44, 104] on input "text" at bounding box center [58, 109] width 81 height 11
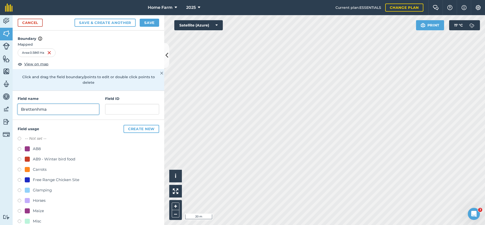
type input "Brettenhma"
click at [157, 24] on button "Save" at bounding box center [149, 23] width 19 height 8
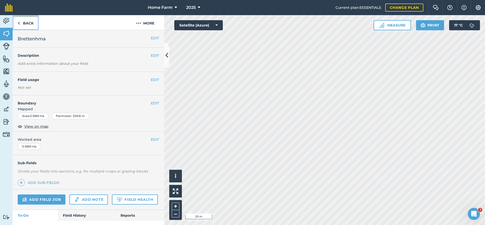
click at [23, 23] on link "Back" at bounding box center [26, 22] width 26 height 15
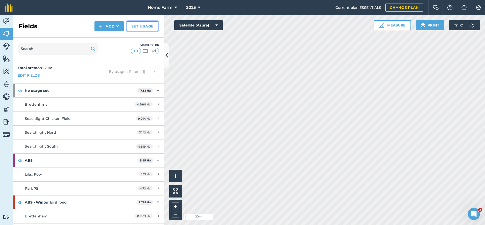
click at [148, 28] on link "Set usage" at bounding box center [142, 26] width 31 height 10
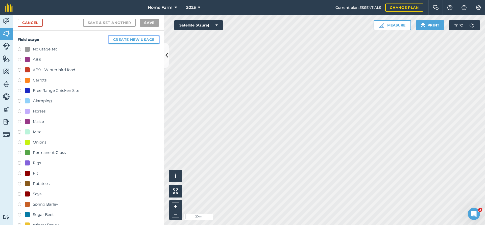
click at [129, 39] on button "Create new usage" at bounding box center [134, 40] width 51 height 8
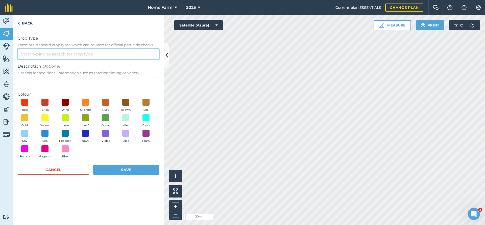
click at [83, 53] on input "Crop Type These are standard crop types which can be used for official pesticid…" at bounding box center [88, 54] width 141 height 11
type input "G"
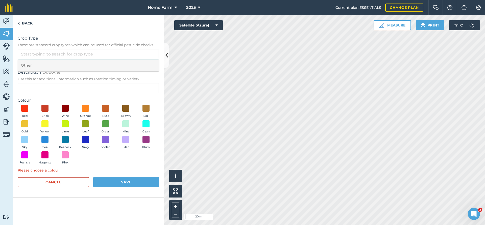
click at [68, 65] on li "Other" at bounding box center [88, 66] width 141 height 12
type input "Other"
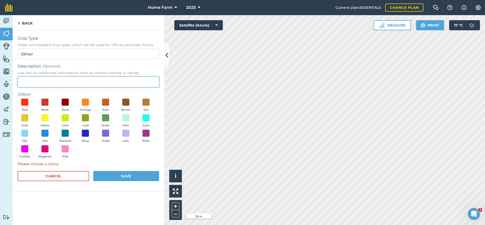
click at [70, 82] on input "Description Optional Use this for additional information such as rotation timin…" at bounding box center [88, 82] width 141 height 11
type input "Game cover"
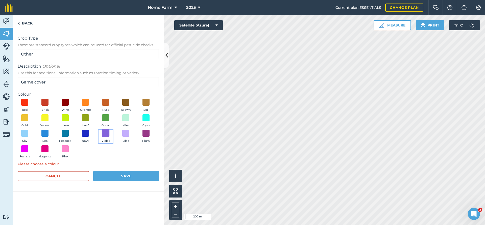
click at [105, 134] on span at bounding box center [106, 134] width 8 height 8
click at [126, 174] on button "Save" at bounding box center [126, 176] width 66 height 10
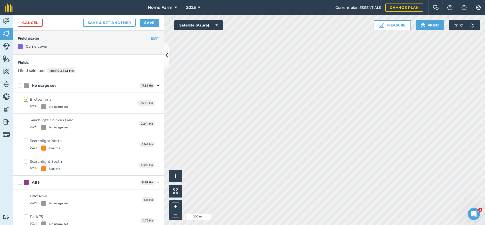
click at [61, 107] on div "No usage set" at bounding box center [58, 107] width 19 height 4
click at [27, 100] on input "Brettenhma 2024 : No usage set" at bounding box center [25, 98] width 3 height 3
checkbox input "false"
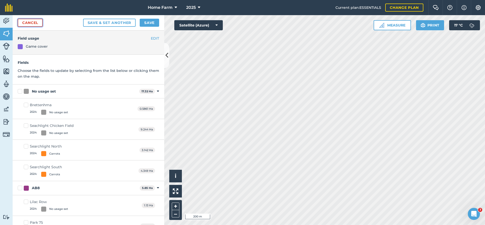
click at [38, 24] on link "Cancel" at bounding box center [30, 23] width 25 height 8
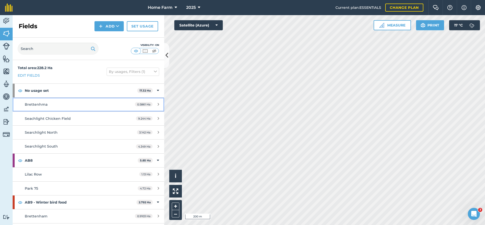
click at [73, 106] on div "Brettenhma" at bounding box center [72, 105] width 95 height 6
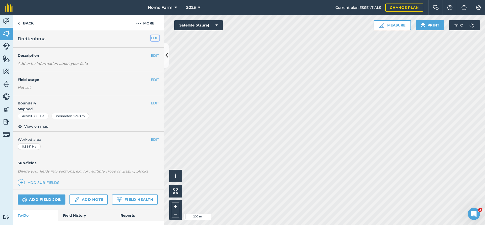
click at [154, 38] on button "EDIT" at bounding box center [155, 38] width 8 height 6
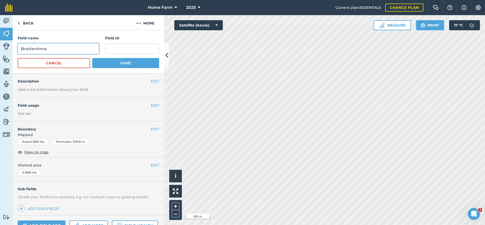
click at [66, 51] on input "Brettenhma" at bounding box center [58, 48] width 81 height 11
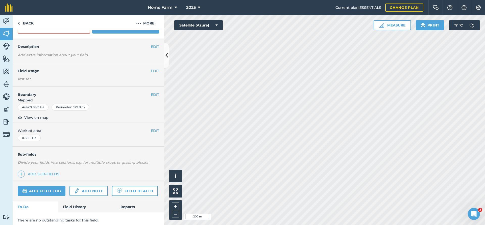
scroll to position [38, 0]
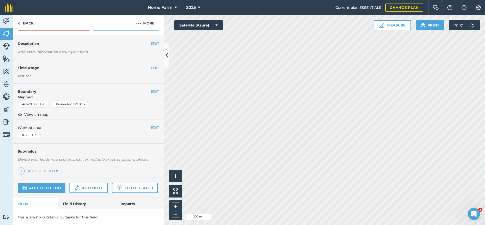
type input "Brettenham"
click at [158, 68] on button "EDIT" at bounding box center [155, 68] width 8 height 6
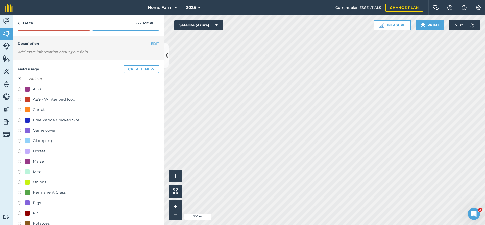
click at [53, 128] on div "-- Not set -- AB8 AB9 - Winter bird food Carrots Free Range Chicken Site Game c…" at bounding box center [88, 183] width 141 height 214
click at [53, 129] on div "Game cover" at bounding box center [44, 131] width 23 height 6
radio input "true"
radio input "false"
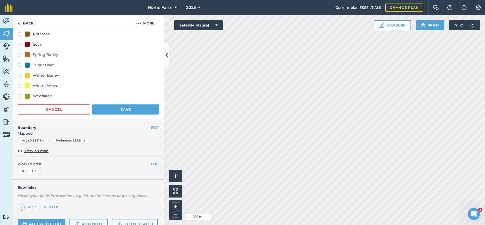
scroll to position [229, 0]
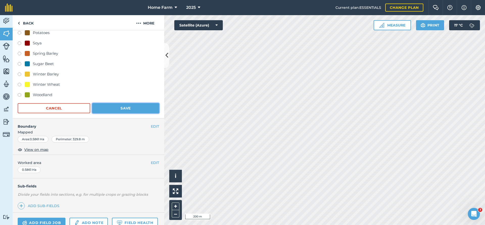
click at [113, 109] on button "Save" at bounding box center [125, 108] width 67 height 10
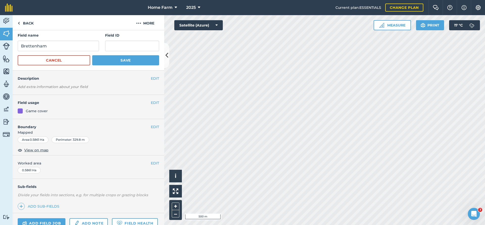
scroll to position [0, 0]
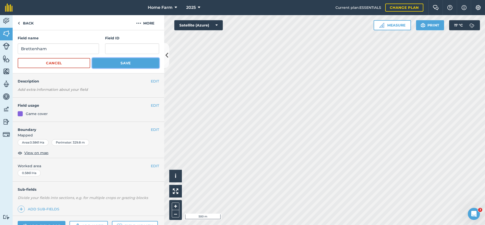
click at [116, 66] on button "Save" at bounding box center [125, 63] width 67 height 10
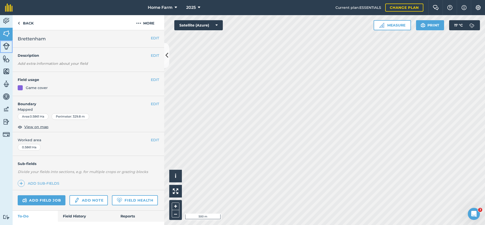
click at [7, 42] on link "Livestock" at bounding box center [6, 46] width 13 height 13
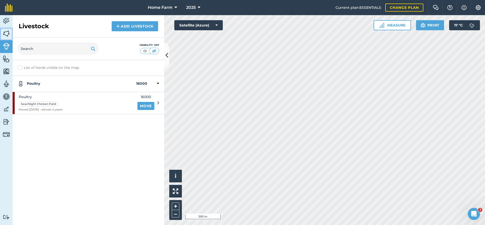
click at [6, 31] on img at bounding box center [6, 34] width 7 height 8
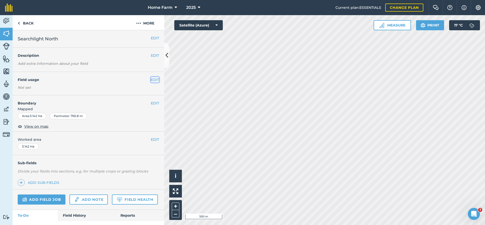
click at [152, 80] on button "EDIT" at bounding box center [155, 80] width 8 height 6
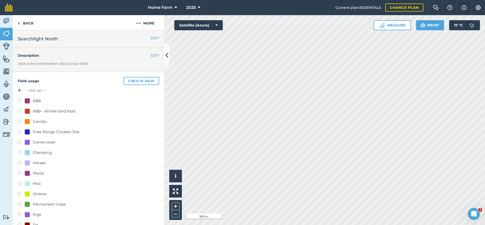
scroll to position [27, 0]
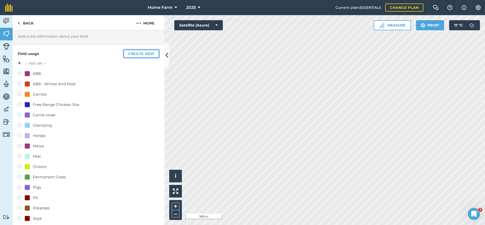
click at [134, 54] on button "Create new" at bounding box center [142, 54] width 36 height 8
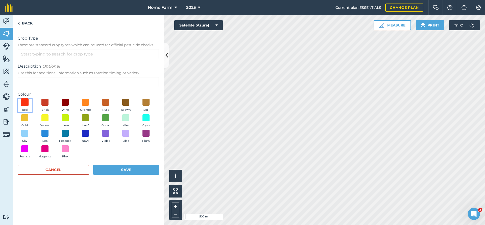
click at [27, 104] on span at bounding box center [25, 102] width 8 height 8
click at [35, 56] on input "Crop Type These are standard crop types which can be used for official pesticid…" at bounding box center [88, 54] width 141 height 11
click at [31, 66] on li "Other" at bounding box center [88, 66] width 141 height 12
type input "Other"
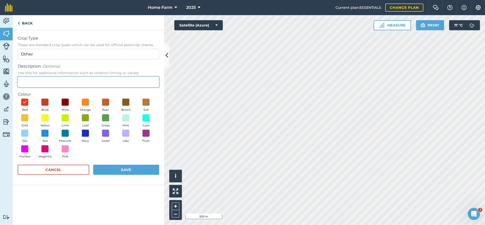
click at [39, 83] on input "Description Optional Use this for additional information such as rotation timin…" at bounding box center [88, 82] width 141 height 11
type input "AB11 Cultivated area"
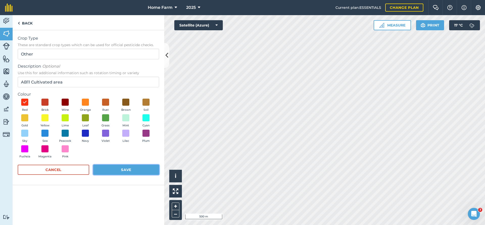
click at [129, 169] on button "Save" at bounding box center [126, 170] width 66 height 10
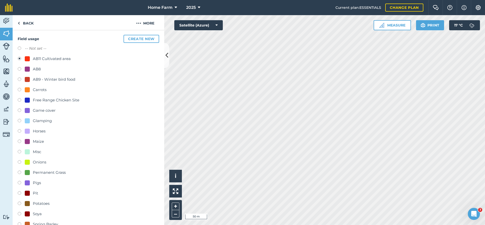
scroll to position [164, 0]
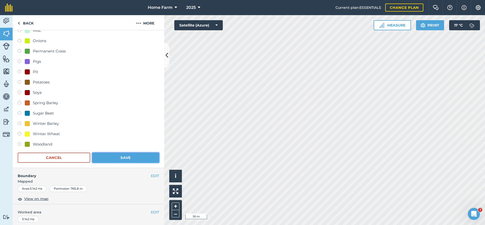
click at [120, 156] on button "Save" at bounding box center [125, 158] width 67 height 10
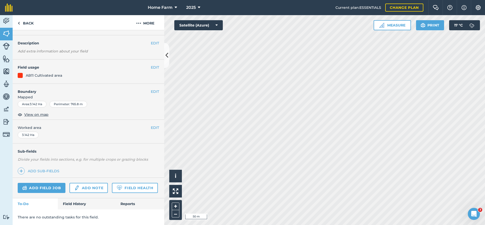
scroll to position [12, 0]
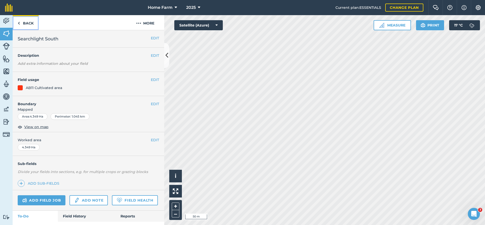
click at [26, 24] on link "Back" at bounding box center [26, 22] width 26 height 15
click at [27, 30] on link "Back" at bounding box center [26, 22] width 26 height 15
click at [29, 26] on link "Back" at bounding box center [26, 22] width 26 height 15
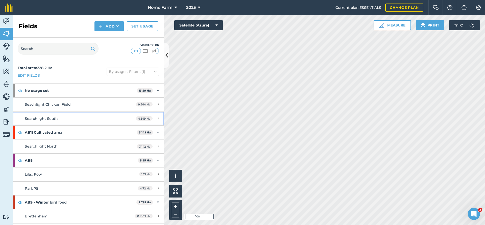
click at [86, 120] on div "Searchlight South" at bounding box center [72, 119] width 95 height 6
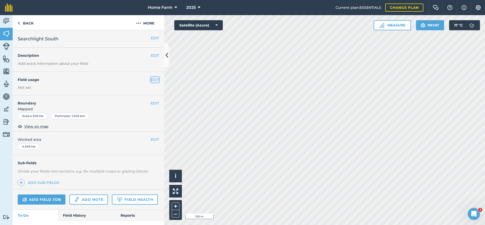
click at [154, 79] on button "EDIT" at bounding box center [155, 80] width 8 height 6
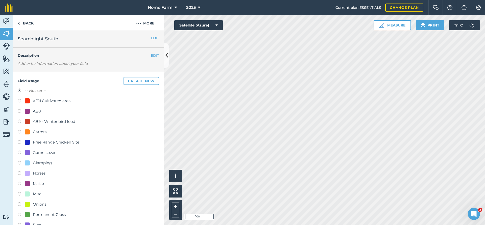
click at [17, 111] on div "Field usage Create new -- Not set -- AB11 Cultivated area AB8 AB9 - Winter bird…" at bounding box center [89, 202] width 152 height 260
click at [20, 111] on label at bounding box center [21, 111] width 7 height 5
radio input "true"
radio input "false"
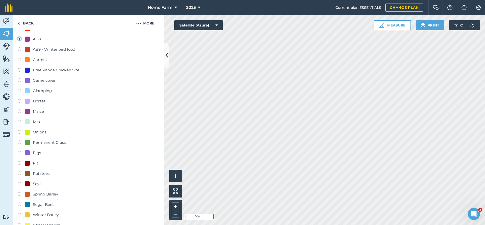
scroll to position [136, 0]
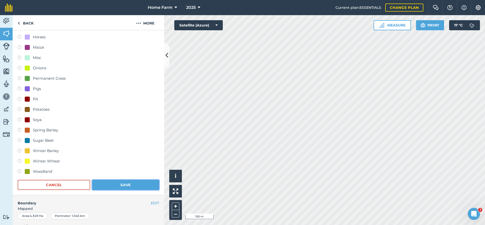
click at [128, 185] on button "Save" at bounding box center [125, 185] width 67 height 10
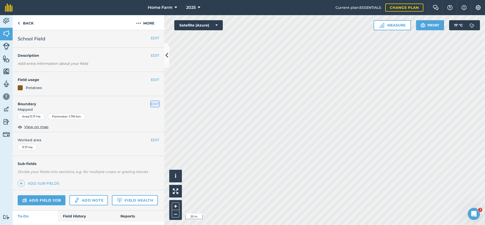
click at [153, 102] on button "EDIT" at bounding box center [155, 104] width 8 height 6
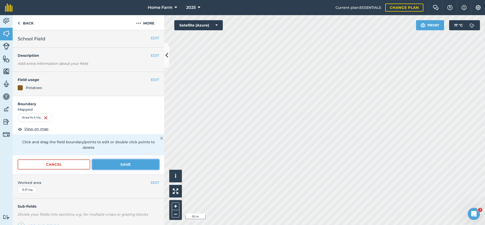
click at [116, 160] on button "Save" at bounding box center [125, 165] width 67 height 10
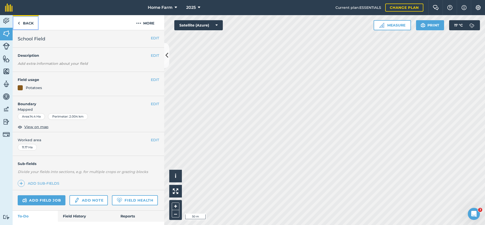
click at [31, 24] on link "Back" at bounding box center [26, 22] width 26 height 15
click at [138, 22] on img at bounding box center [138, 23] width 5 height 6
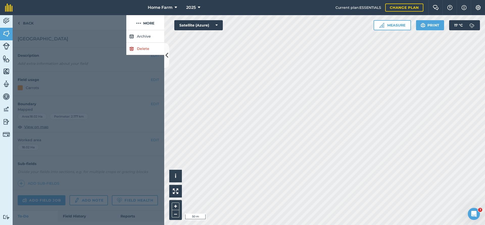
click at [103, 21] on div at bounding box center [70, 22] width 114 height 15
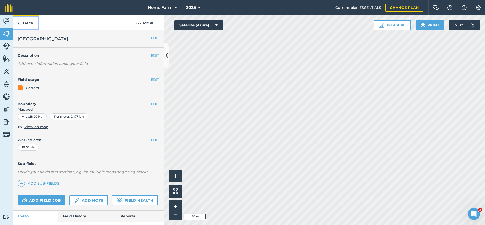
click at [30, 23] on link "Back" at bounding box center [26, 22] width 26 height 15
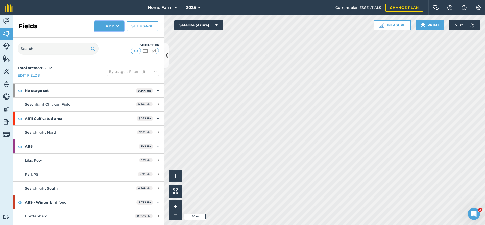
click at [108, 25] on button "Add" at bounding box center [108, 26] width 29 height 10
click at [112, 39] on link "Draw" at bounding box center [109, 37] width 28 height 11
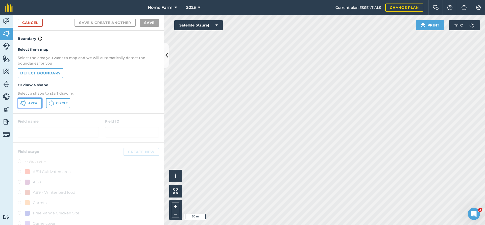
click at [34, 104] on span "Area" at bounding box center [32, 103] width 9 height 4
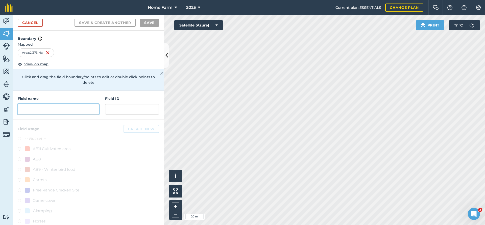
click at [83, 106] on input "text" at bounding box center [58, 109] width 81 height 11
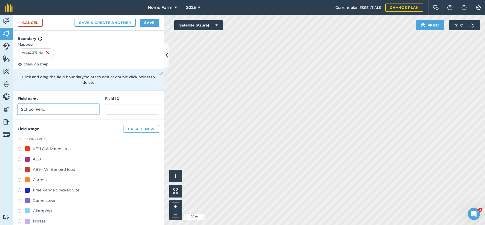
type input "School Feild"
click at [35, 156] on div "AB8" at bounding box center [37, 159] width 8 height 6
radio input "true"
click at [145, 20] on button "Save" at bounding box center [149, 23] width 19 height 8
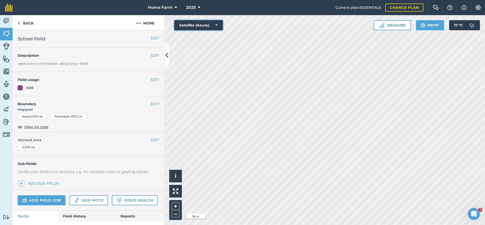
click at [216, 20] on button "Satellite (Azure)" at bounding box center [198, 25] width 48 height 10
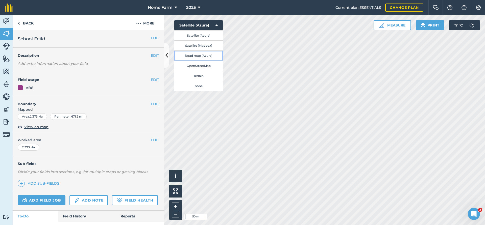
click at [209, 57] on button "Road map (Azure)" at bounding box center [198, 56] width 48 height 10
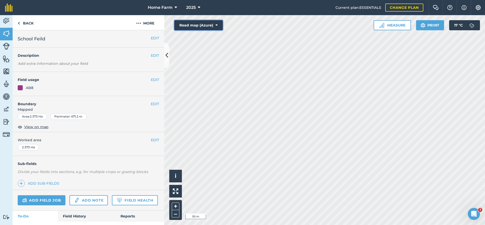
click at [215, 22] on button "Road map (Azure)" at bounding box center [198, 25] width 48 height 10
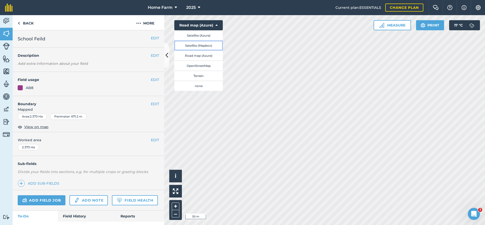
click at [211, 45] on button "Satellite (Mapbox)" at bounding box center [198, 45] width 48 height 10
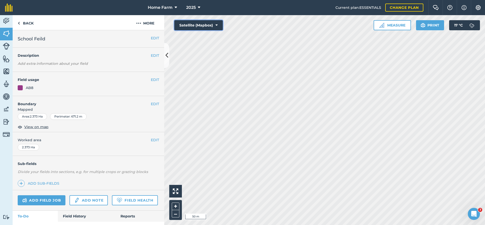
click at [216, 26] on icon at bounding box center [216, 25] width 2 height 5
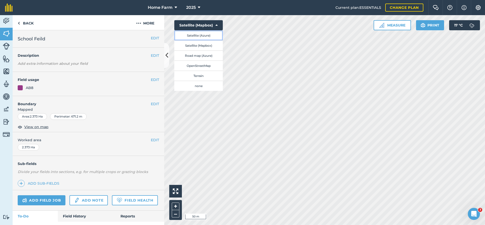
click at [210, 34] on button "Satellite (Azure)" at bounding box center [198, 35] width 48 height 10
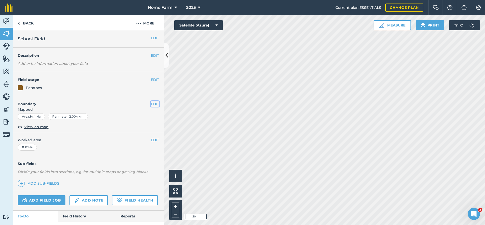
click at [152, 106] on button "EDIT" at bounding box center [155, 104] width 8 height 6
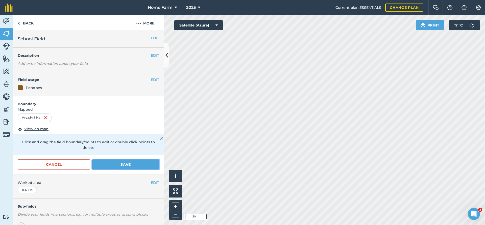
click at [145, 160] on button "Save" at bounding box center [125, 165] width 67 height 10
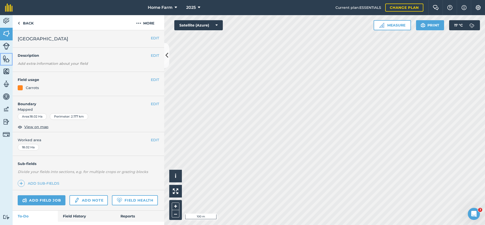
click at [3, 57] on link "Features" at bounding box center [6, 59] width 13 height 13
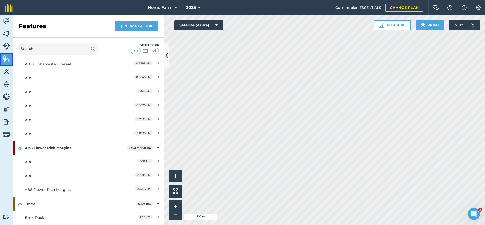
scroll to position [1200, 0]
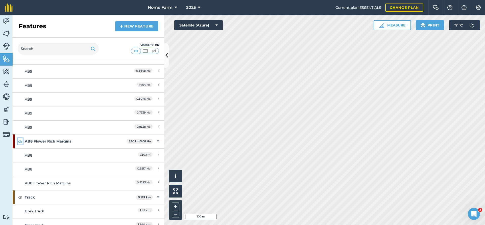
click at [21, 142] on img at bounding box center [20, 142] width 5 height 6
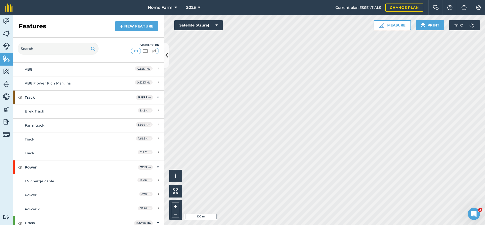
scroll to position [1309, 0]
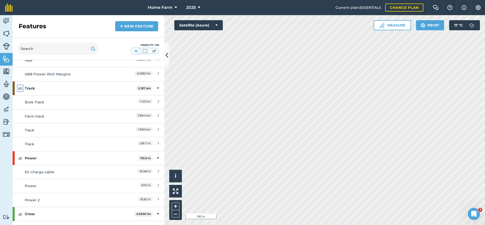
click at [22, 89] on img at bounding box center [20, 88] width 5 height 6
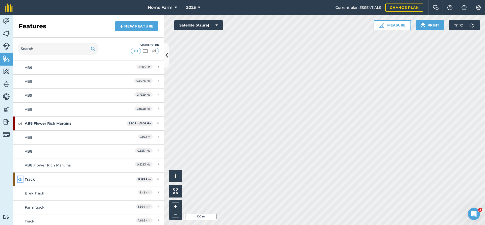
scroll to position [1203, 0]
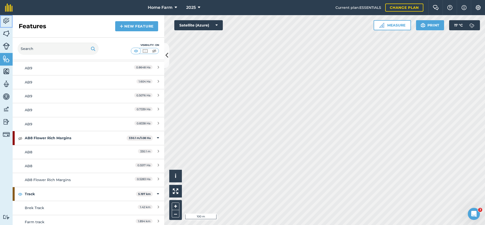
click at [0, 27] on link "Activity" at bounding box center [6, 21] width 13 height 13
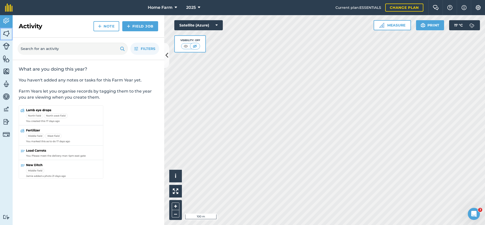
click at [3, 34] on img at bounding box center [6, 34] width 7 height 8
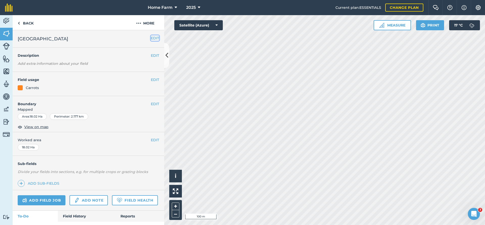
click at [155, 40] on button "EDIT" at bounding box center [155, 38] width 8 height 6
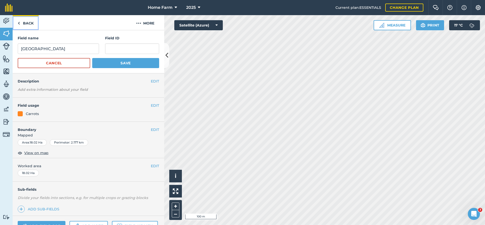
click at [33, 24] on link "Back" at bounding box center [26, 22] width 26 height 15
click at [25, 24] on link "Back" at bounding box center [26, 22] width 26 height 15
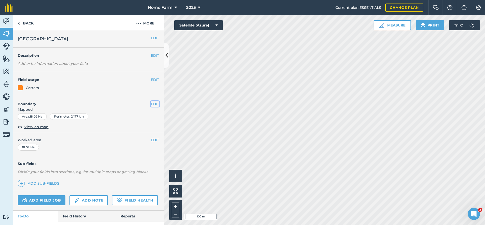
click at [156, 105] on button "EDIT" at bounding box center [155, 104] width 8 height 6
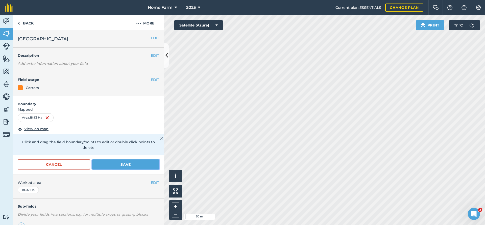
click at [147, 160] on button "Save" at bounding box center [125, 165] width 67 height 10
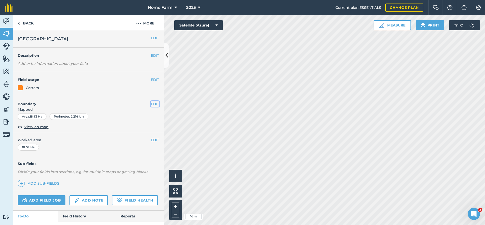
click at [155, 105] on button "EDIT" at bounding box center [155, 104] width 8 height 6
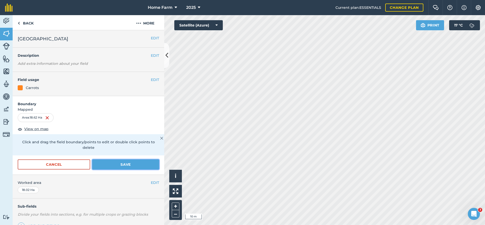
click at [106, 160] on button "Save" at bounding box center [125, 165] width 67 height 10
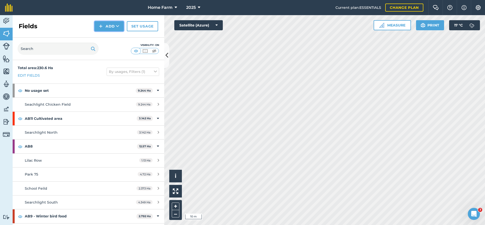
click at [114, 30] on button "Add" at bounding box center [108, 26] width 29 height 10
click at [115, 38] on link "Draw" at bounding box center [109, 37] width 28 height 11
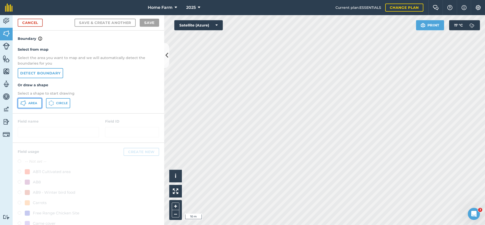
click at [28, 99] on button "Area" at bounding box center [30, 103] width 24 height 10
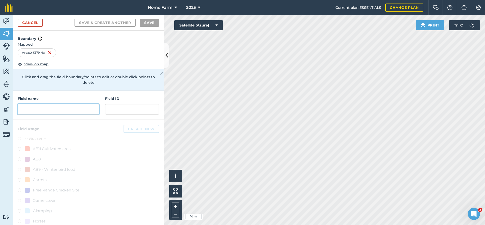
click at [89, 104] on input "text" at bounding box center [58, 109] width 81 height 11
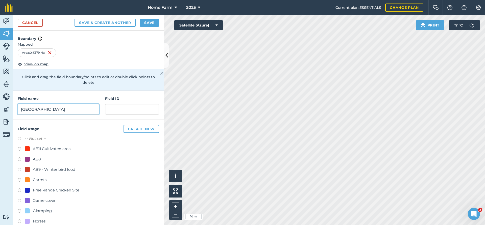
type input "[GEOGRAPHIC_DATA]"
click at [20, 158] on label at bounding box center [21, 160] width 7 height 5
radio input "true"
click at [149, 24] on button "Save" at bounding box center [149, 23] width 19 height 8
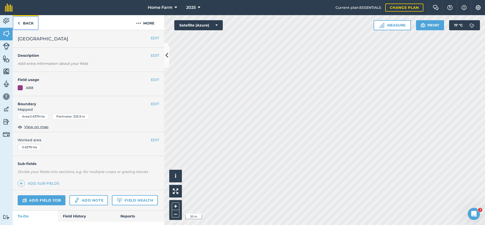
click at [21, 22] on link "Back" at bounding box center [26, 22] width 26 height 15
click at [28, 24] on link "Back" at bounding box center [26, 22] width 26 height 15
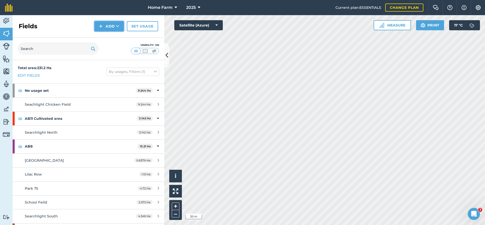
click at [104, 28] on button "Add" at bounding box center [108, 26] width 29 height 10
click at [110, 35] on link "Draw" at bounding box center [109, 37] width 28 height 11
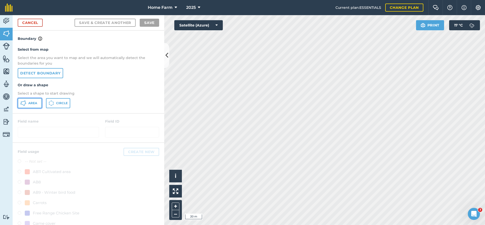
click at [32, 103] on span "Area" at bounding box center [32, 103] width 9 height 4
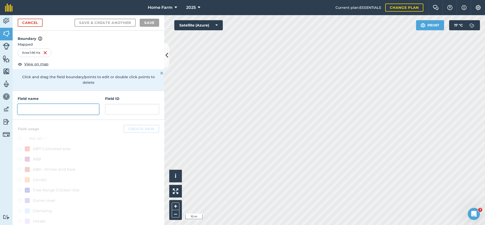
click at [50, 104] on input "text" at bounding box center [58, 109] width 81 height 11
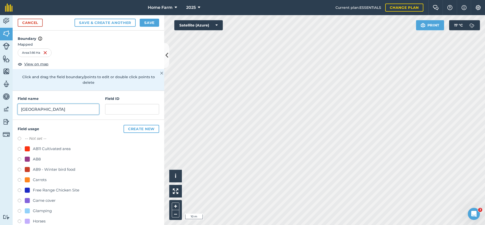
type input "[GEOGRAPHIC_DATA]"
click at [20, 168] on label at bounding box center [21, 170] width 7 height 5
radio input "true"
click at [151, 25] on button "Save" at bounding box center [149, 23] width 19 height 8
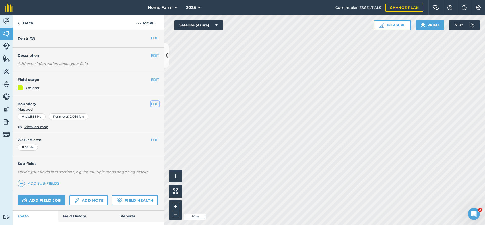
click at [156, 105] on button "EDIT" at bounding box center [155, 104] width 8 height 6
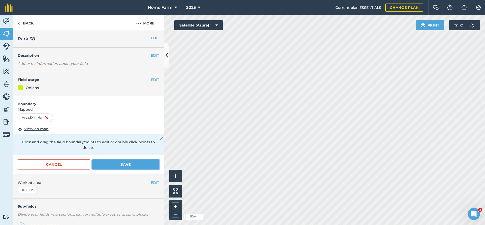
click at [142, 160] on button "Save" at bounding box center [125, 165] width 67 height 10
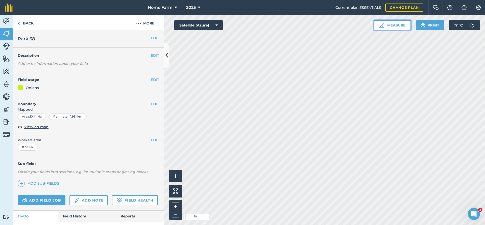
click at [392, 26] on button "Measure" at bounding box center [392, 25] width 37 height 10
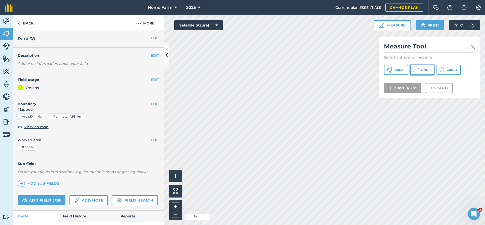
click at [418, 70] on icon at bounding box center [416, 70] width 6 height 6
click at [475, 46] on img at bounding box center [472, 47] width 5 height 6
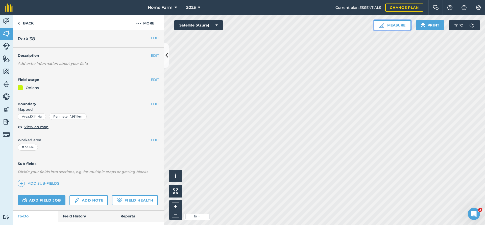
click at [374, 24] on button "Measure" at bounding box center [392, 25] width 37 height 10
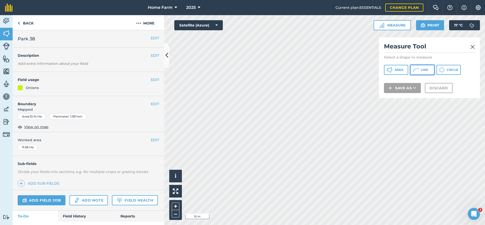
click at [424, 71] on span "Line" at bounding box center [424, 70] width 7 height 4
click at [471, 45] on img at bounding box center [472, 47] width 5 height 6
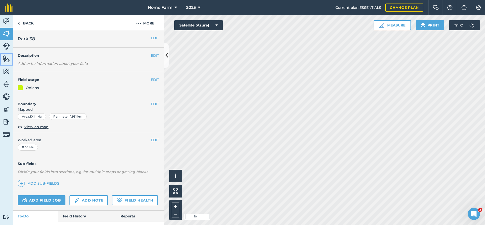
click at [0, 59] on link "Features" at bounding box center [6, 59] width 13 height 13
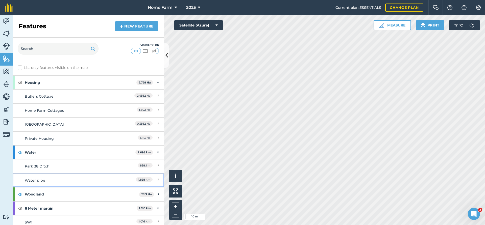
click at [70, 179] on div "Water pipe" at bounding box center [70, 181] width 90 height 6
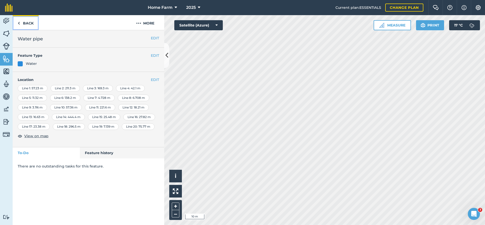
click at [33, 26] on link "Back" at bounding box center [26, 22] width 26 height 15
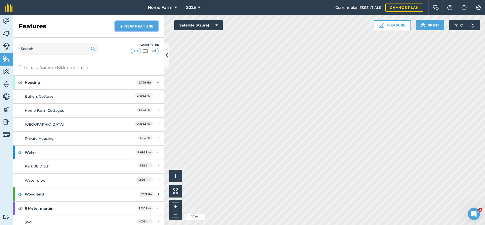
click at [127, 29] on link "New feature" at bounding box center [136, 26] width 43 height 10
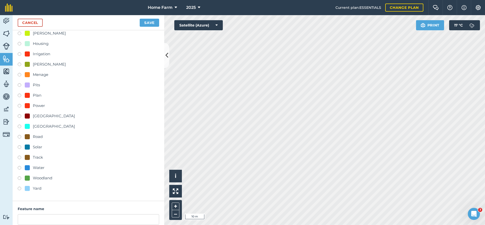
scroll to position [191, 0]
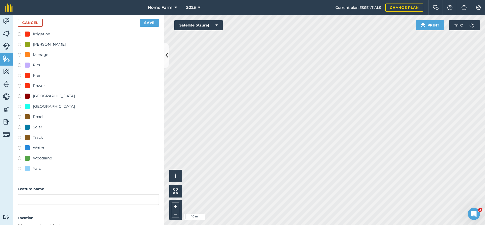
click at [39, 146] on div "Water" at bounding box center [39, 148] width 12 height 6
radio input "true"
type input "Water"
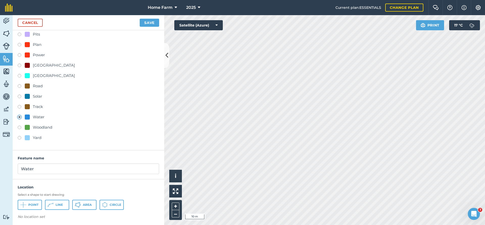
scroll to position [224, 0]
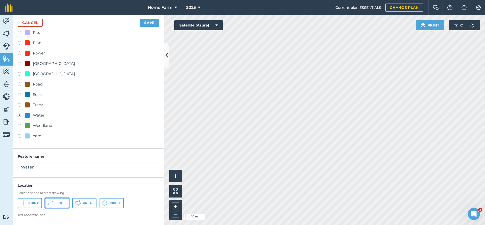
click at [56, 207] on button "Line" at bounding box center [57, 203] width 24 height 10
click at [152, 21] on button "Save" at bounding box center [149, 23] width 19 height 8
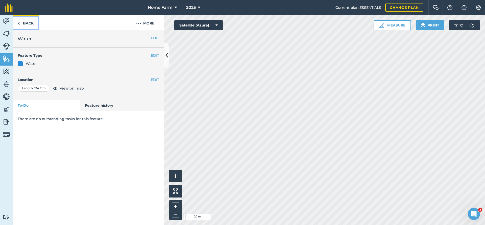
click at [23, 23] on link "Back" at bounding box center [26, 22] width 26 height 15
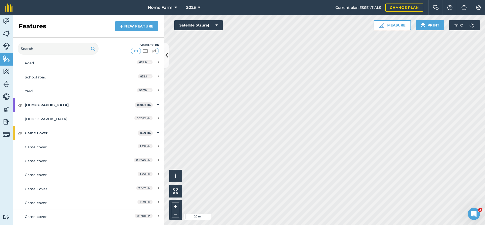
scroll to position [382, 0]
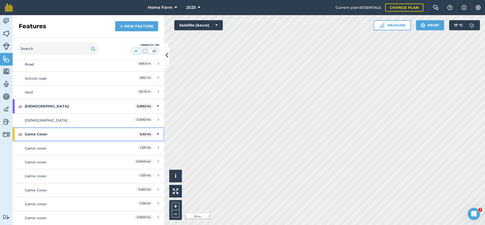
click at [157, 135] on div "Game Cover 8.59 Ha" at bounding box center [89, 135] width 152 height 14
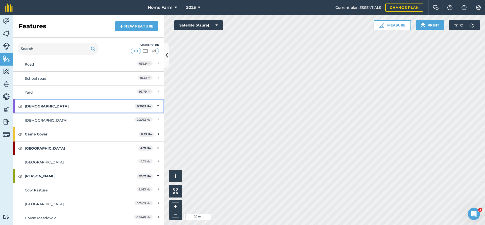
click at [156, 104] on div "[DEMOGRAPHIC_DATA] 0.2092 Ha" at bounding box center [89, 107] width 152 height 14
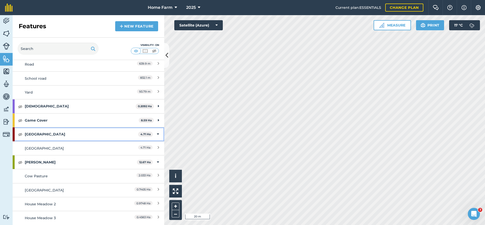
click at [155, 134] on div "Riddlesworth Hall 4.71 Ha" at bounding box center [89, 135] width 152 height 14
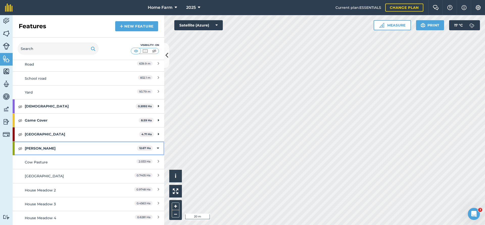
click at [156, 149] on div "[PERSON_NAME] 12.67 Ha" at bounding box center [89, 149] width 152 height 14
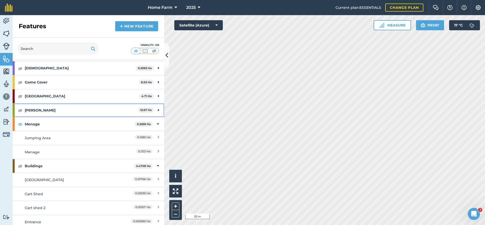
scroll to position [436, 0]
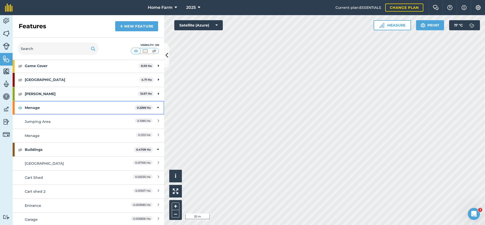
click at [157, 107] on icon at bounding box center [158, 108] width 2 height 6
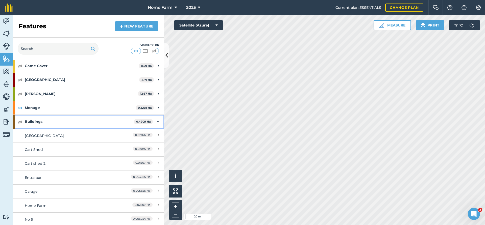
click at [156, 120] on div "Buildings 0.4709 Ha" at bounding box center [89, 122] width 152 height 14
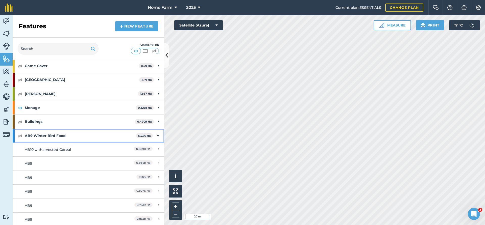
click at [158, 136] on icon at bounding box center [158, 136] width 2 height 6
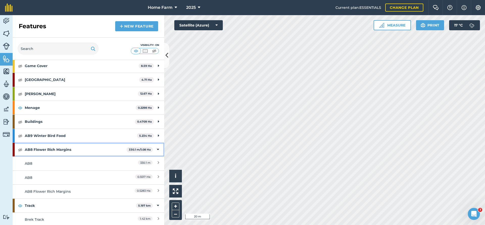
click at [157, 147] on div "AB8 Flower Rich Margins 330.1 m / 1.08 Ha" at bounding box center [89, 150] width 152 height 14
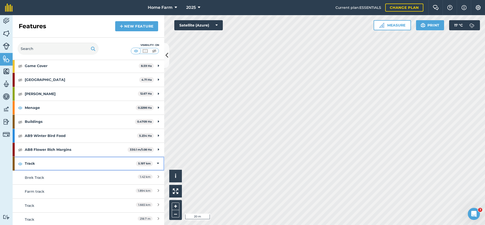
click at [157, 163] on icon at bounding box center [158, 164] width 2 height 6
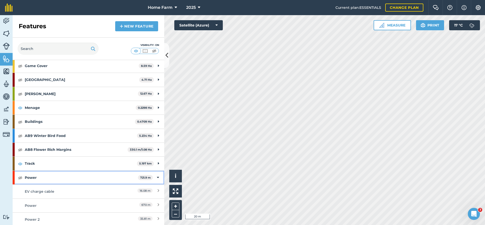
click at [86, 179] on strong "Power" at bounding box center [81, 178] width 113 height 14
click at [91, 179] on strong "Power" at bounding box center [82, 178] width 114 height 14
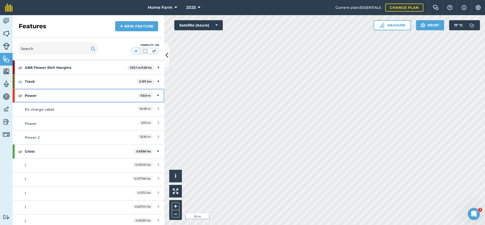
scroll to position [518, 0]
click at [21, 97] on img at bounding box center [20, 96] width 5 height 6
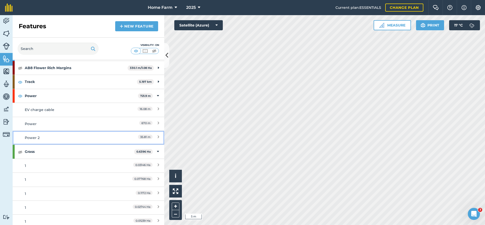
click at [72, 139] on div "Power 2" at bounding box center [70, 138] width 90 height 6
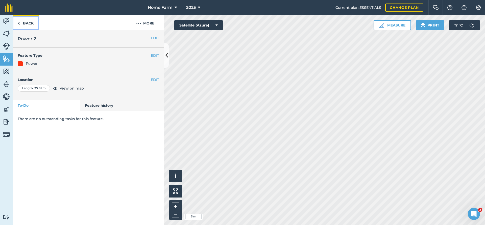
click at [26, 23] on link "Back" at bounding box center [26, 22] width 26 height 15
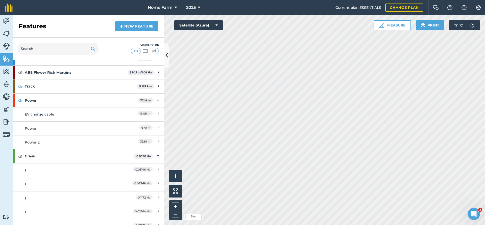
scroll to position [518, 0]
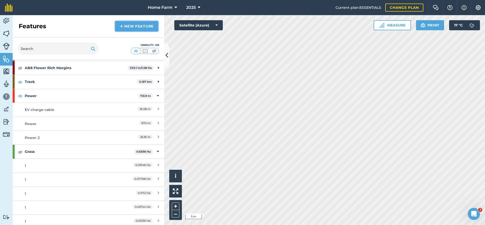
click at [130, 30] on link "New feature" at bounding box center [136, 26] width 43 height 10
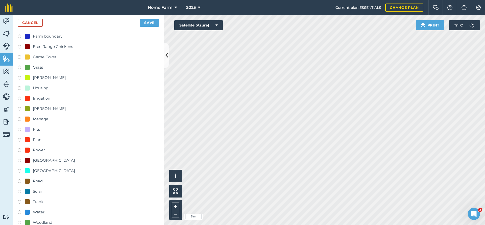
scroll to position [136, 0]
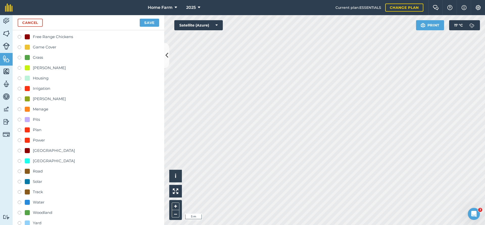
click at [38, 138] on div "Power" at bounding box center [39, 140] width 12 height 6
radio input "true"
type input "Power 3"
click at [152, 24] on button "Save" at bounding box center [149, 23] width 19 height 8
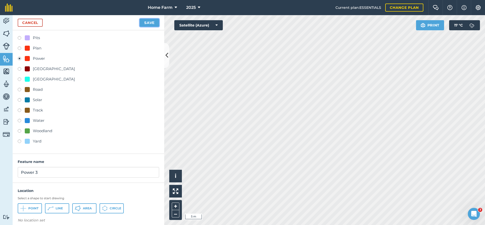
scroll to position [233, 0]
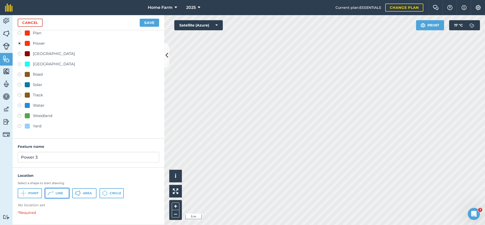
click at [48, 194] on icon at bounding box center [50, 193] width 6 height 6
click at [152, 26] on button "Save" at bounding box center [149, 23] width 19 height 8
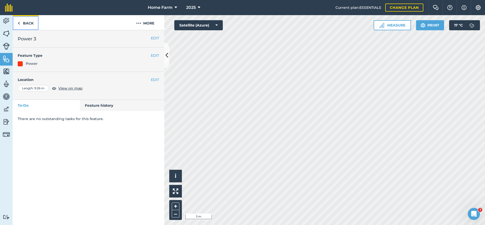
click at [22, 24] on link "Back" at bounding box center [26, 22] width 26 height 15
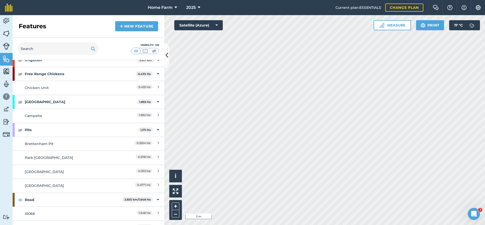
scroll to position [191, 0]
click at [148, 23] on link "New feature" at bounding box center [136, 26] width 43 height 10
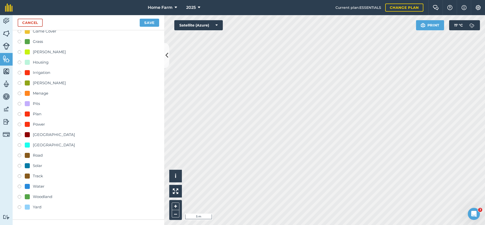
scroll to position [191, 0]
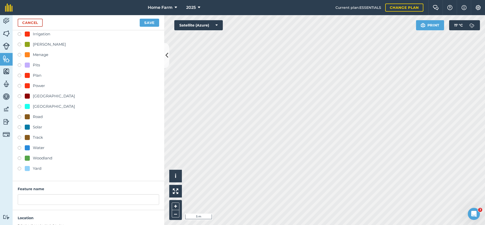
click at [34, 87] on div "Power" at bounding box center [39, 86] width 12 height 6
radio input "true"
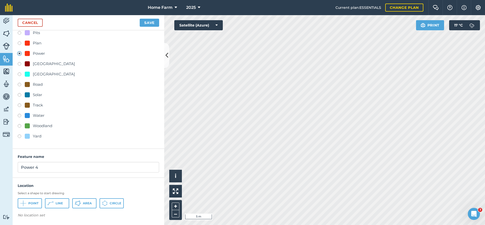
scroll to position [224, 0]
click at [45, 169] on input "Power 4" at bounding box center [88, 167] width 141 height 11
click at [54, 200] on button "Line" at bounding box center [57, 203] width 24 height 10
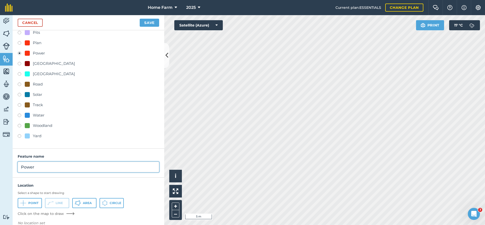
click at [39, 167] on input "Power" at bounding box center [88, 167] width 141 height 11
type input "Power Dog Park"
click at [137, 87] on div "Activity Fields Livestock Features Maps Team Vehicles Data Reporting Billing Tu…" at bounding box center [242, 120] width 485 height 210
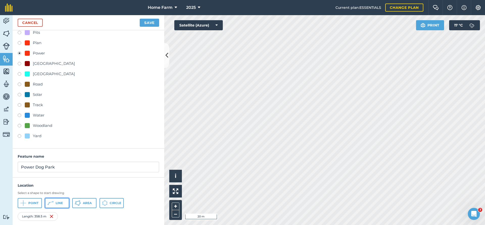
click at [60, 201] on span "Line" at bounding box center [59, 203] width 7 height 4
click at [59, 203] on span "Line" at bounding box center [59, 203] width 7 height 4
click at [153, 24] on button "Save" at bounding box center [149, 23] width 19 height 8
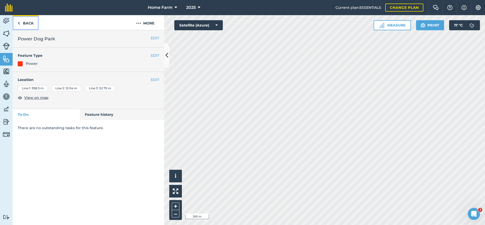
click at [20, 21] on link "Back" at bounding box center [26, 22] width 26 height 15
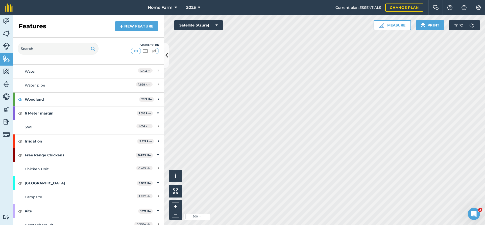
scroll to position [136, 0]
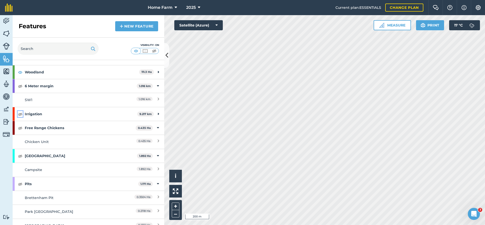
click at [20, 115] on img at bounding box center [20, 114] width 5 height 6
click at [21, 115] on img at bounding box center [20, 114] width 5 height 6
